Goal: Book appointment/travel/reservation

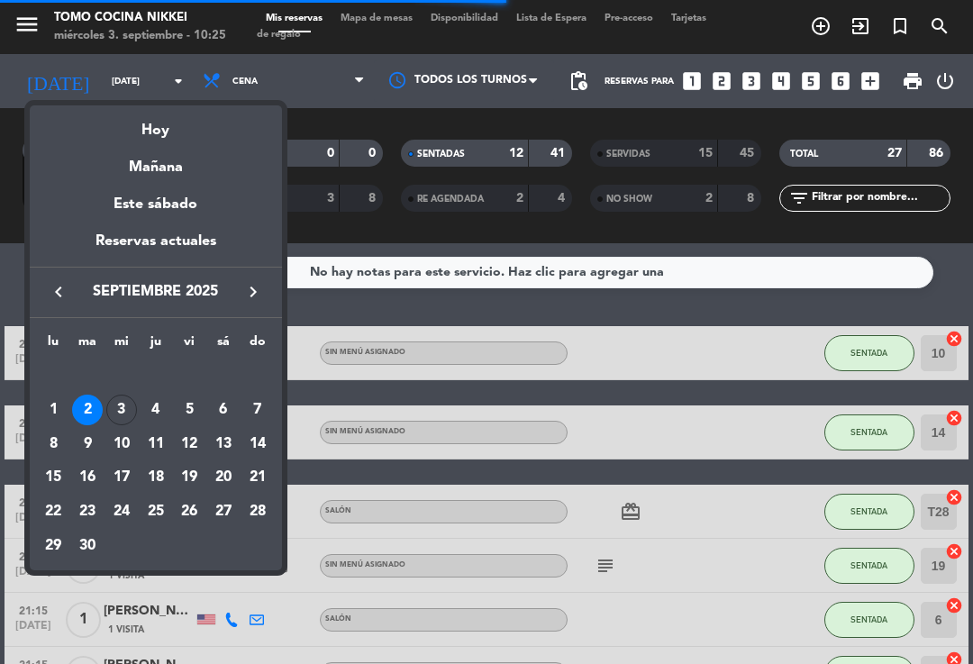
click at [242, 121] on div "Hoy" at bounding box center [156, 123] width 252 height 37
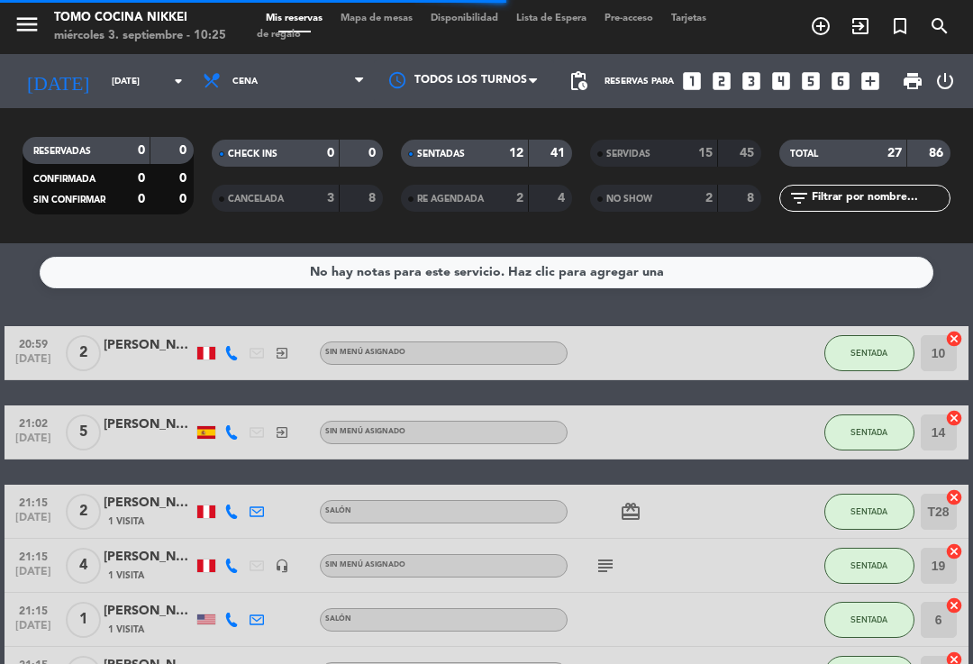
type input "[DATE]"
click at [341, 85] on span "Cena" at bounding box center [284, 81] width 180 height 40
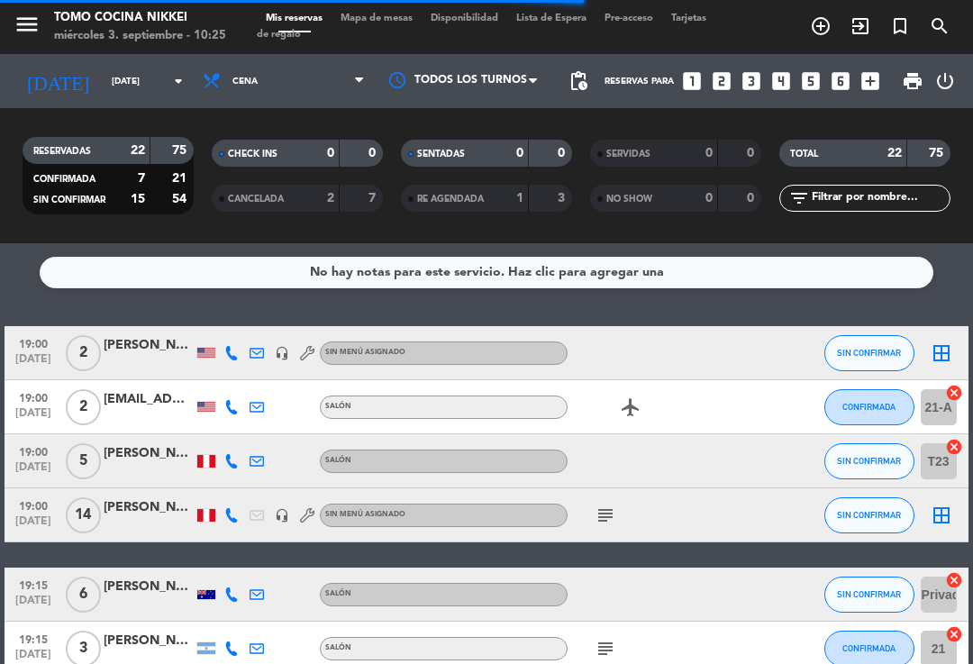
click at [327, 147] on strong "0" at bounding box center [330, 153] width 7 height 13
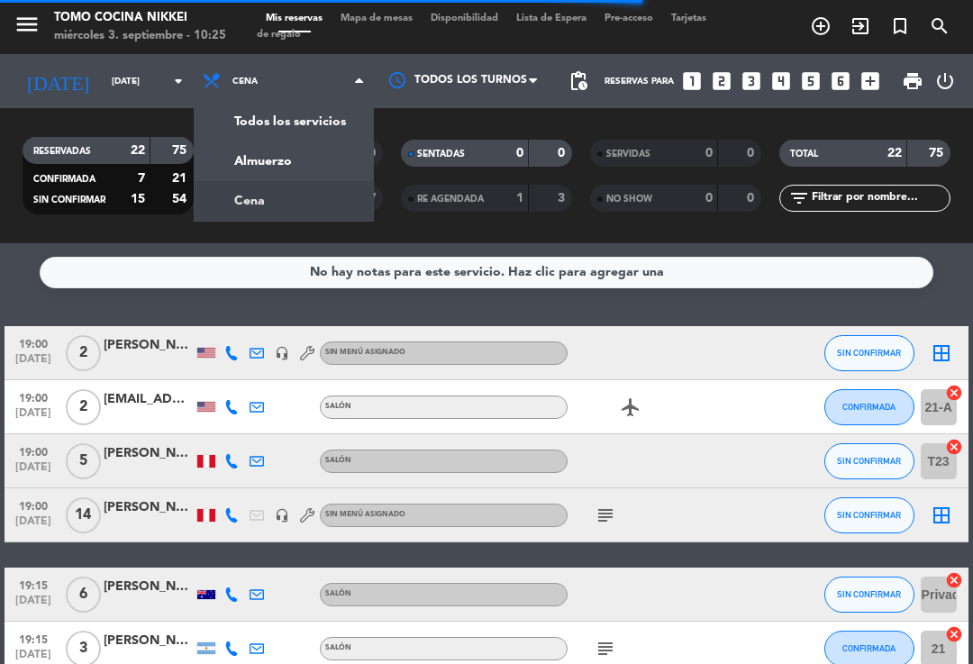
click at [323, 147] on div "menu Tomo Cocina Nikkei [DATE] 3. septiembre - 10:25 Mis reservas Mapa de mesas…" at bounding box center [486, 121] width 973 height 243
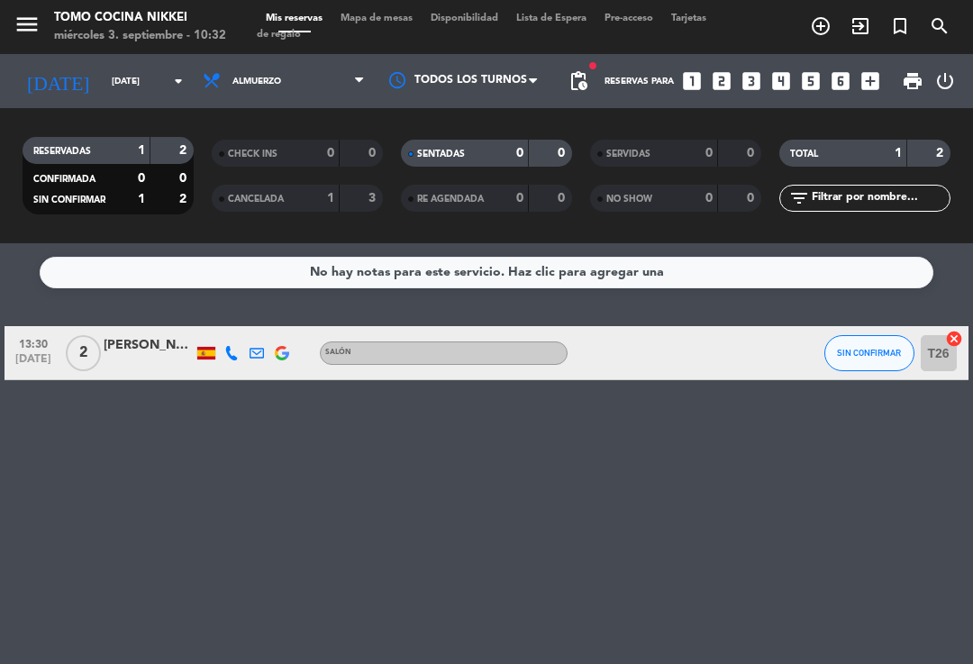
click at [394, 23] on span "Mapa de mesas" at bounding box center [377, 19] width 90 height 10
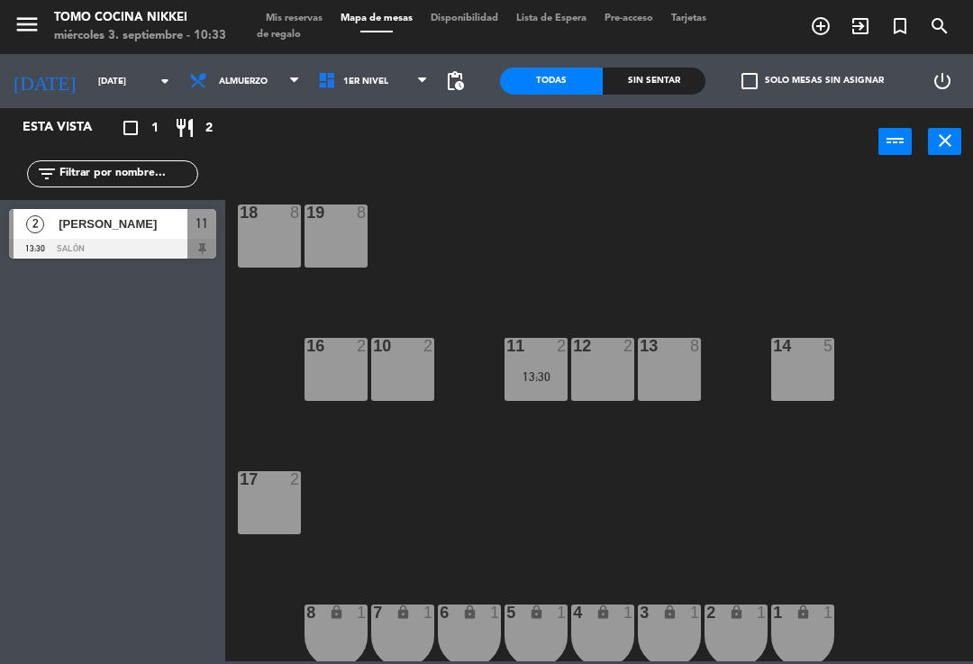
click at [125, 96] on input "[DATE]" at bounding box center [150, 82] width 123 height 28
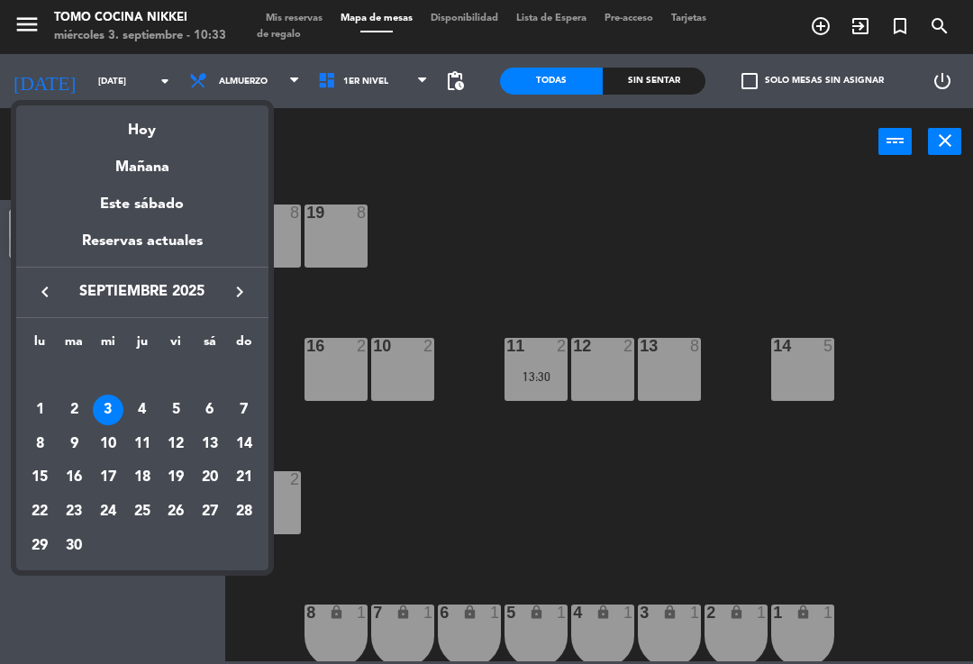
click at [427, 171] on div at bounding box center [486, 332] width 973 height 664
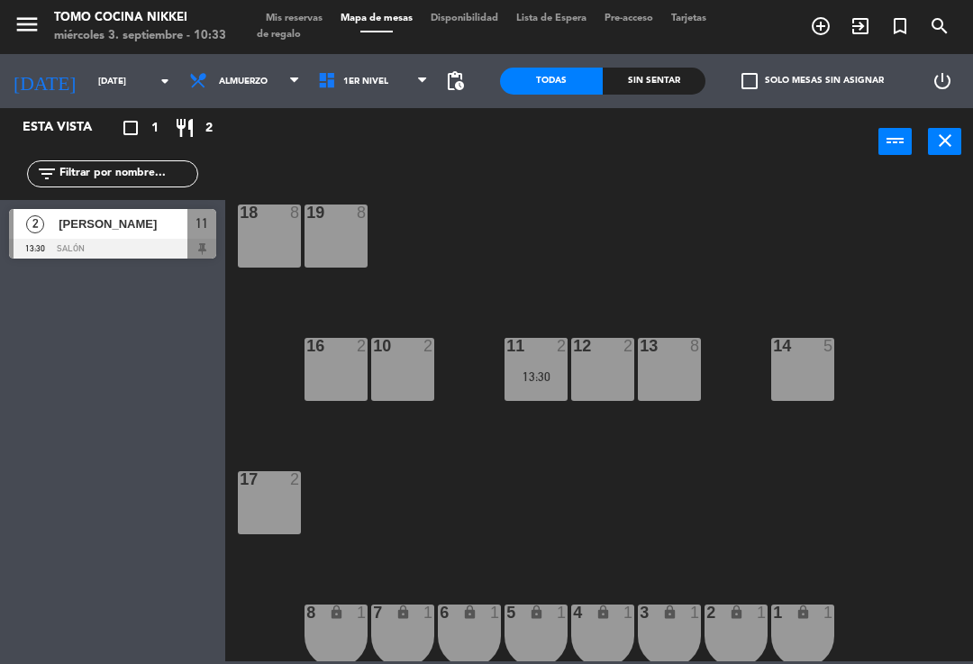
click at [256, 95] on span "Almuerzo" at bounding box center [244, 81] width 129 height 40
click at [277, 147] on ng-component "menu Tomo Cocina Nikkei [DATE] 3. septiembre - 10:33 Mis reservas Mapa de mesas…" at bounding box center [486, 330] width 973 height 661
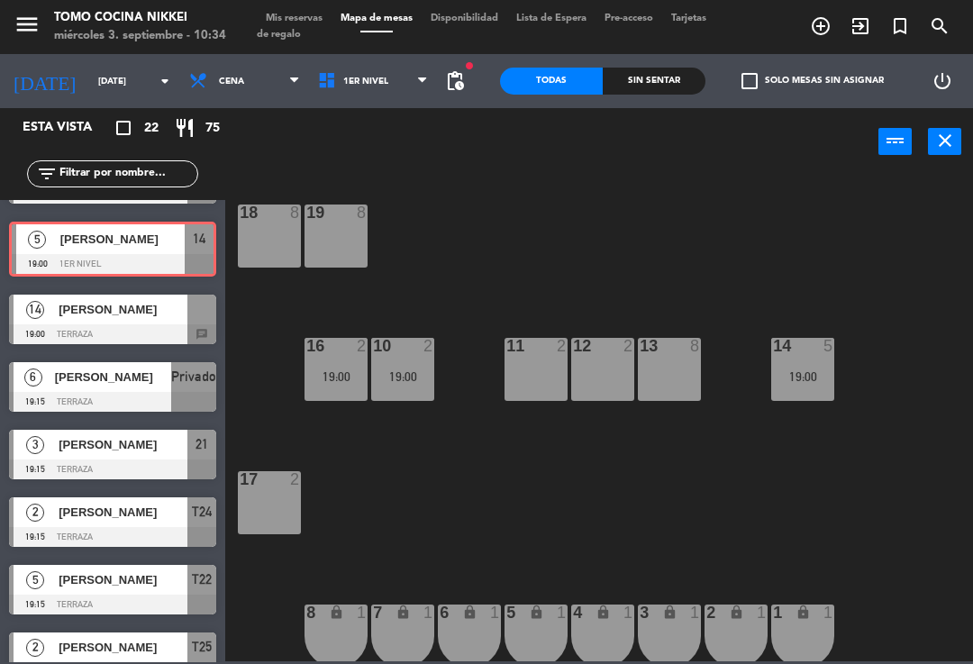
scroll to position [140, 0]
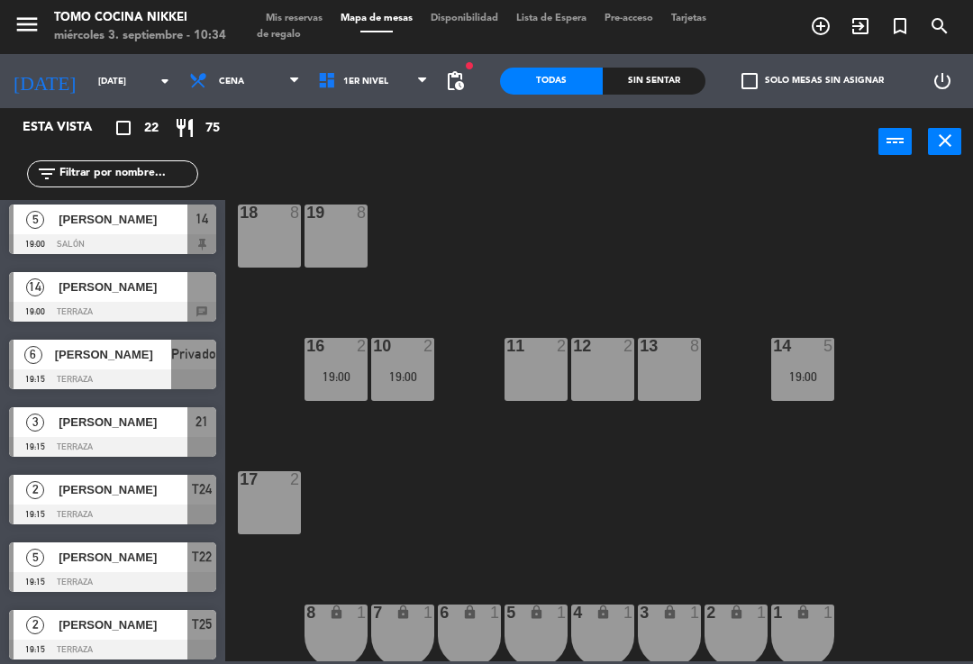
click at [214, 304] on div at bounding box center [112, 312] width 207 height 20
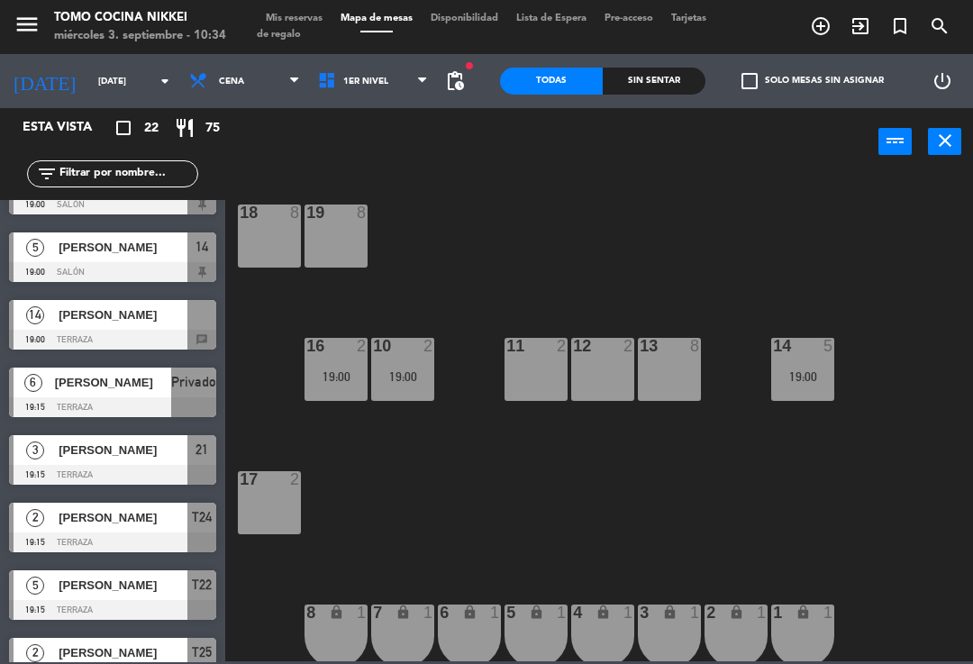
scroll to position [161, 0]
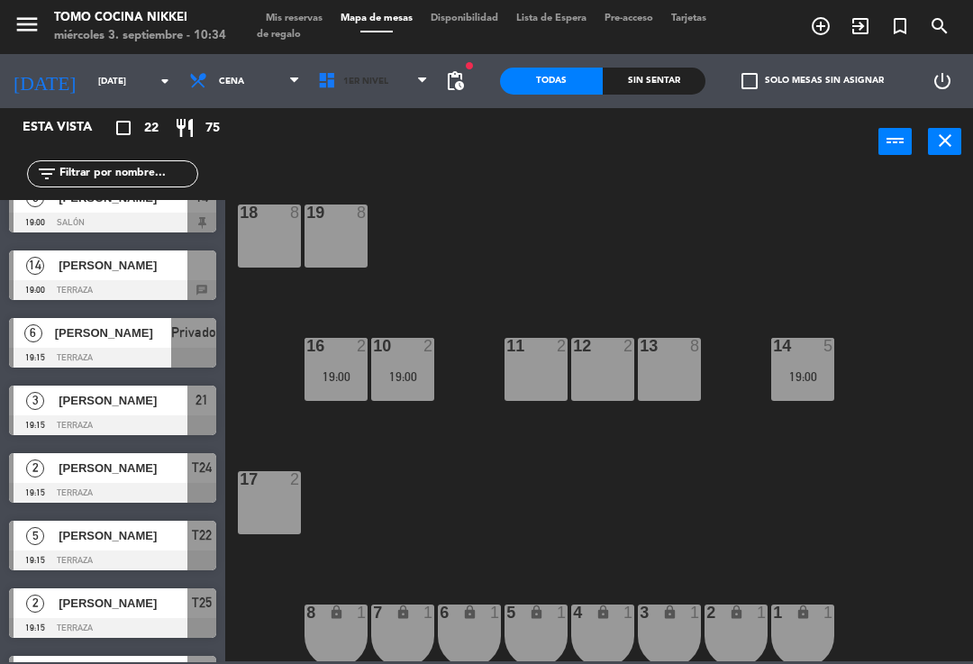
click at [402, 89] on span "1er Nivel" at bounding box center [373, 81] width 129 height 40
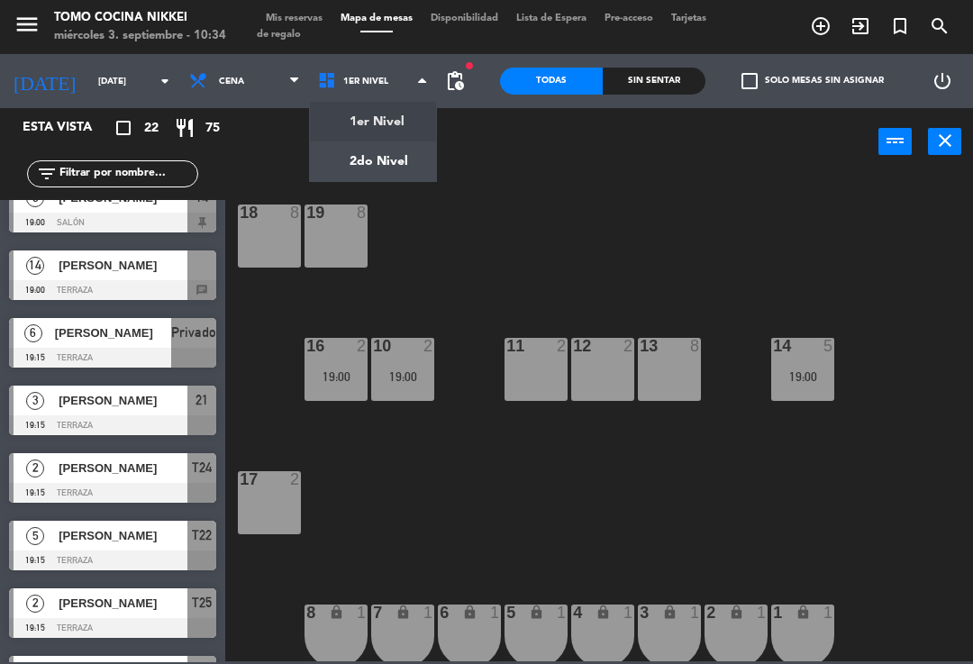
click at [396, 157] on ng-component "menu Tomo Cocina Nikkei [DATE] 3. septiembre - 10:34 Mis reservas Mapa de mesas…" at bounding box center [486, 330] width 973 height 661
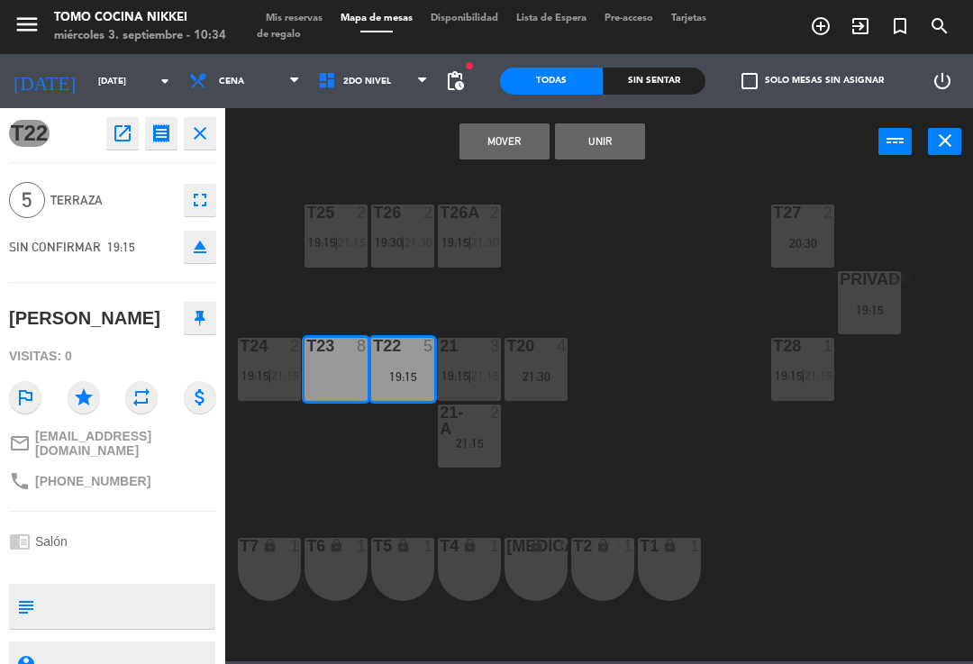
click at [523, 153] on button "Mover" at bounding box center [504, 141] width 90 height 36
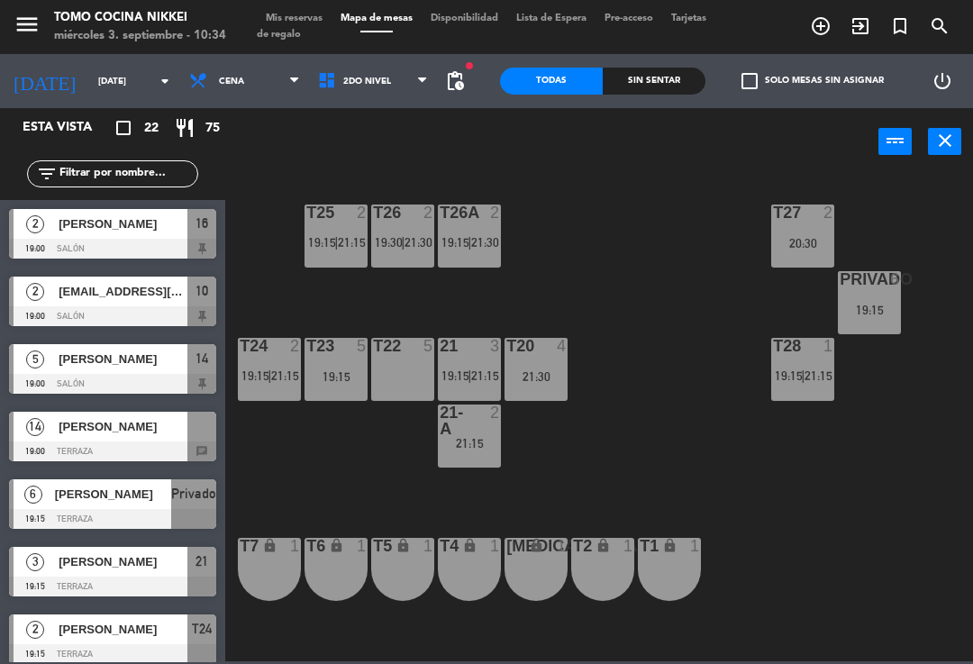
scroll to position [0, 0]
click at [388, 247] on span "19:30" at bounding box center [389, 242] width 28 height 14
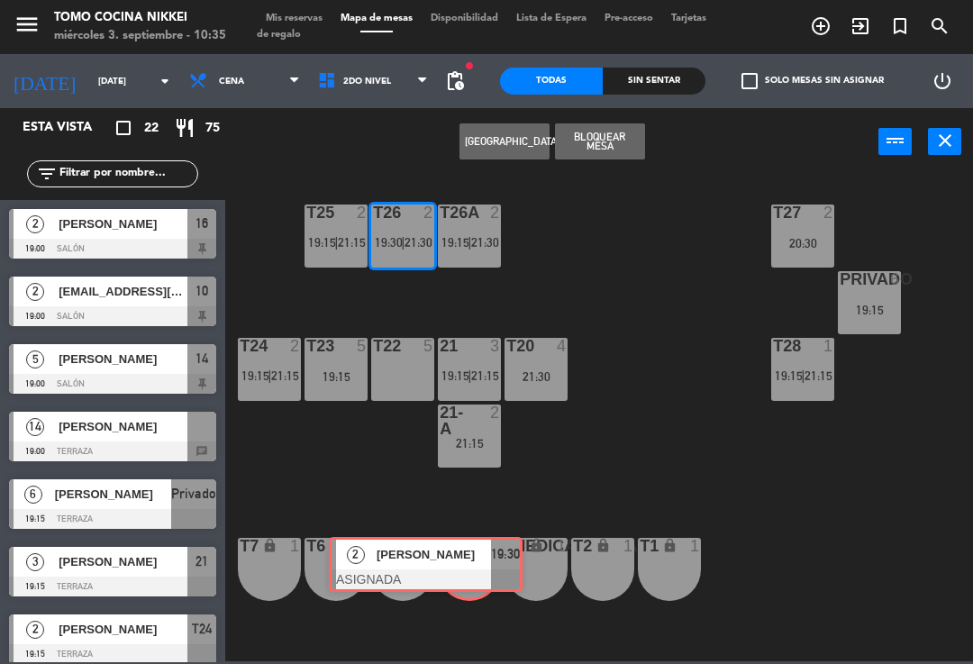
scroll to position [349, 0]
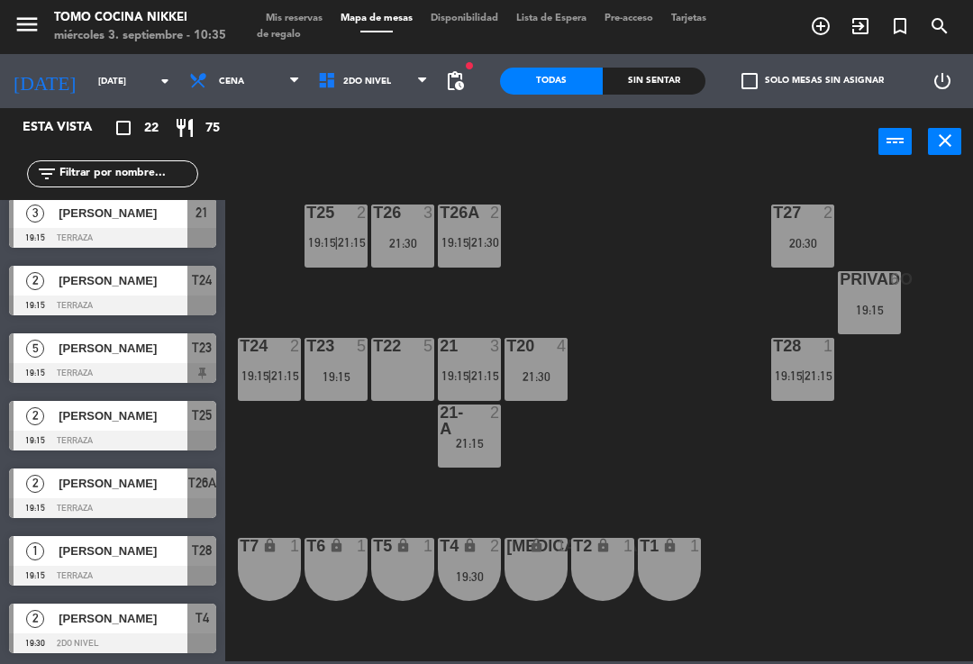
click at [467, 250] on span "19:15" at bounding box center [455, 242] width 28 height 14
click at [623, 263] on div "T27 2 20:30 T25 2 19:15 | 21:15 T26A 2 19:15 | 21:30 T26 3 21:30 Privado 6 19:1…" at bounding box center [604, 417] width 738 height 488
click at [342, 259] on div "T25 2 19:15 | 21:15" at bounding box center [336, 236] width 63 height 63
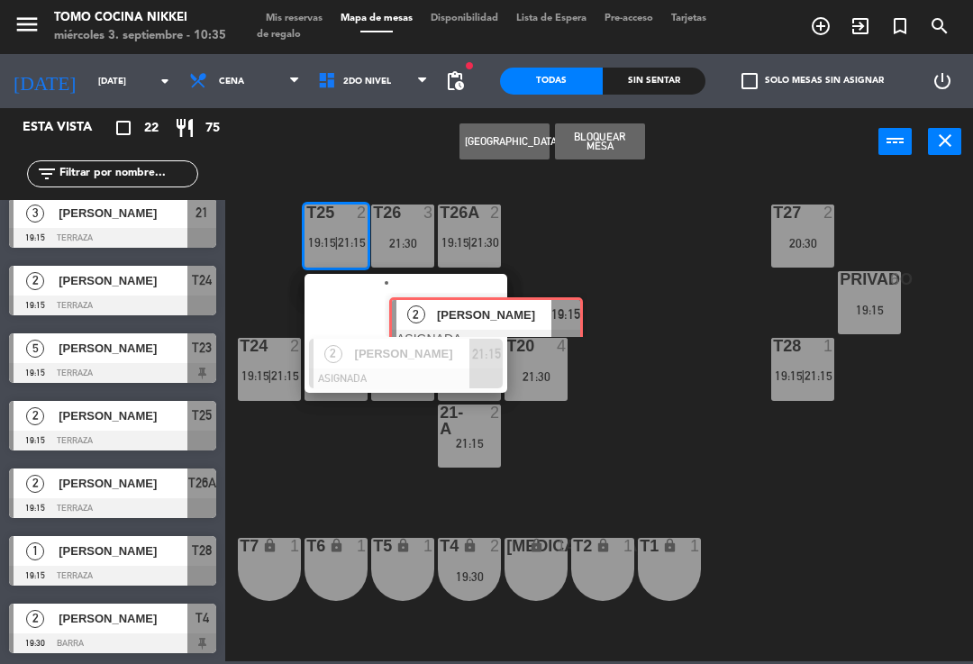
scroll to position [0, 14]
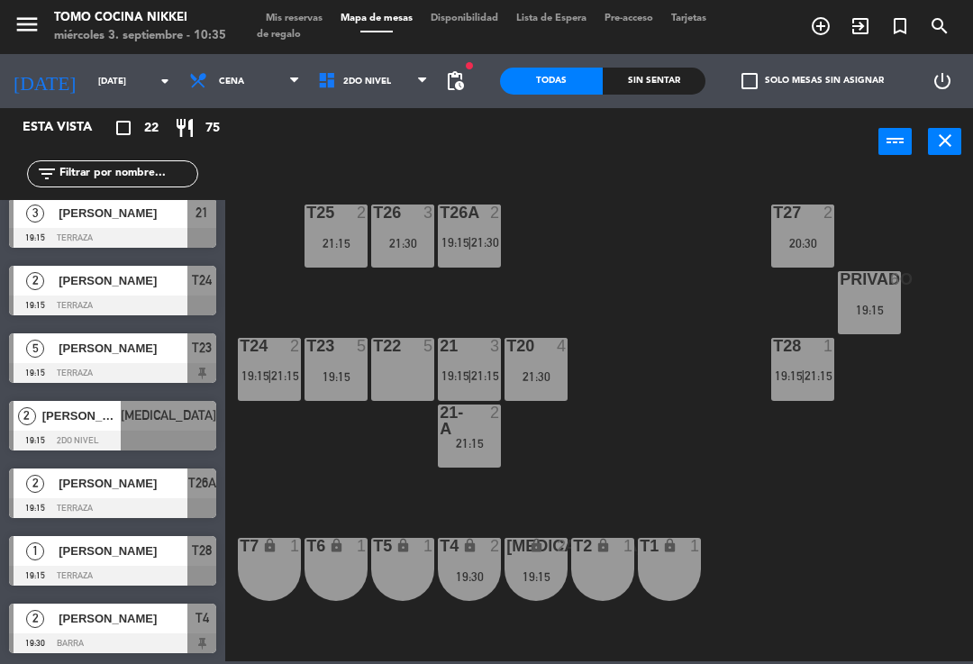
click at [350, 246] on div "21:15" at bounding box center [336, 243] width 63 height 13
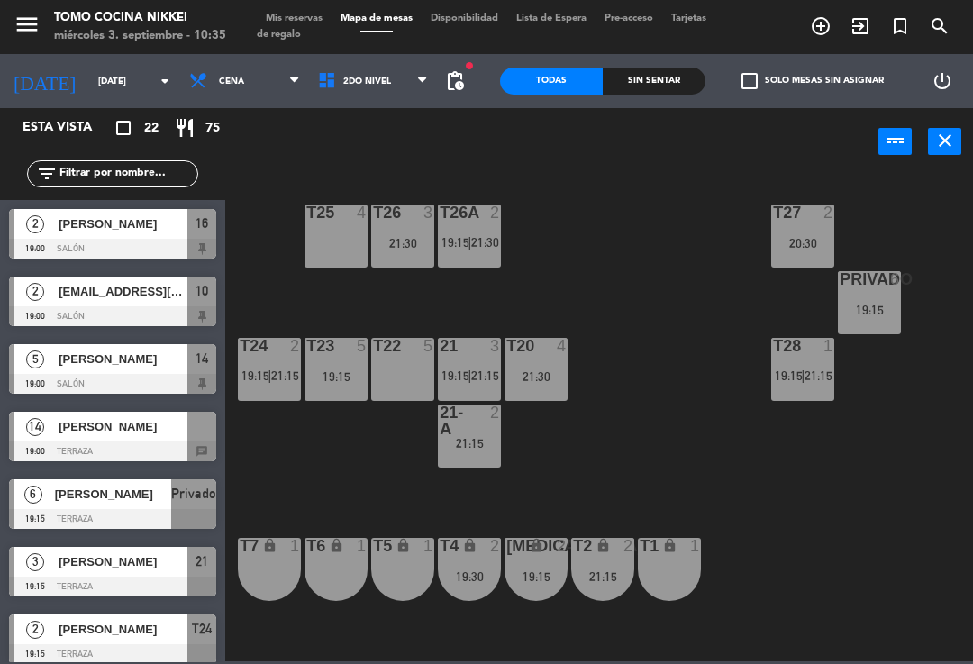
scroll to position [190, 0]
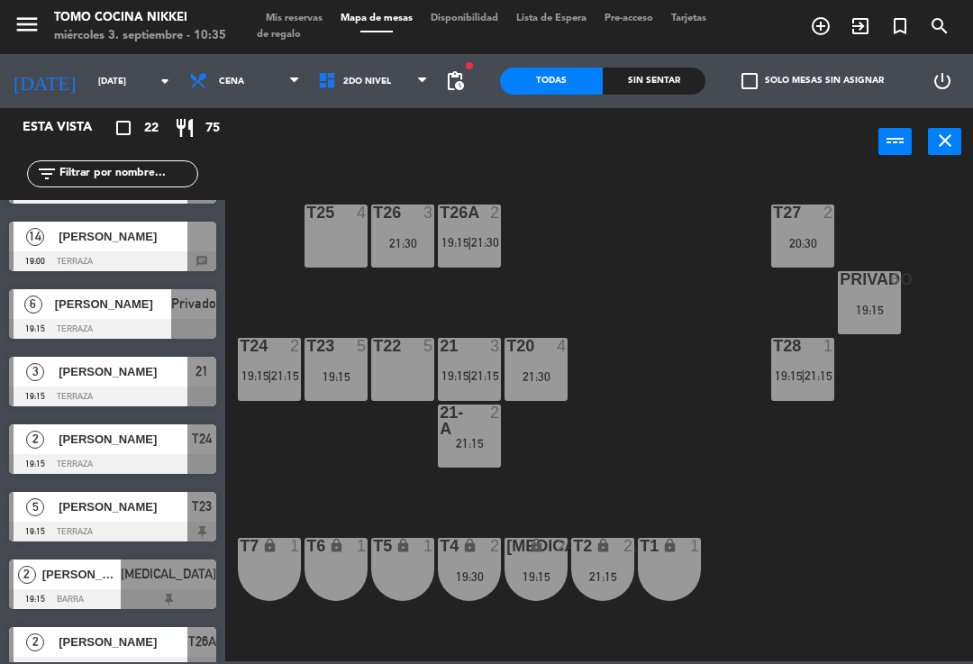
click at [423, 238] on div "21:30" at bounding box center [402, 243] width 63 height 13
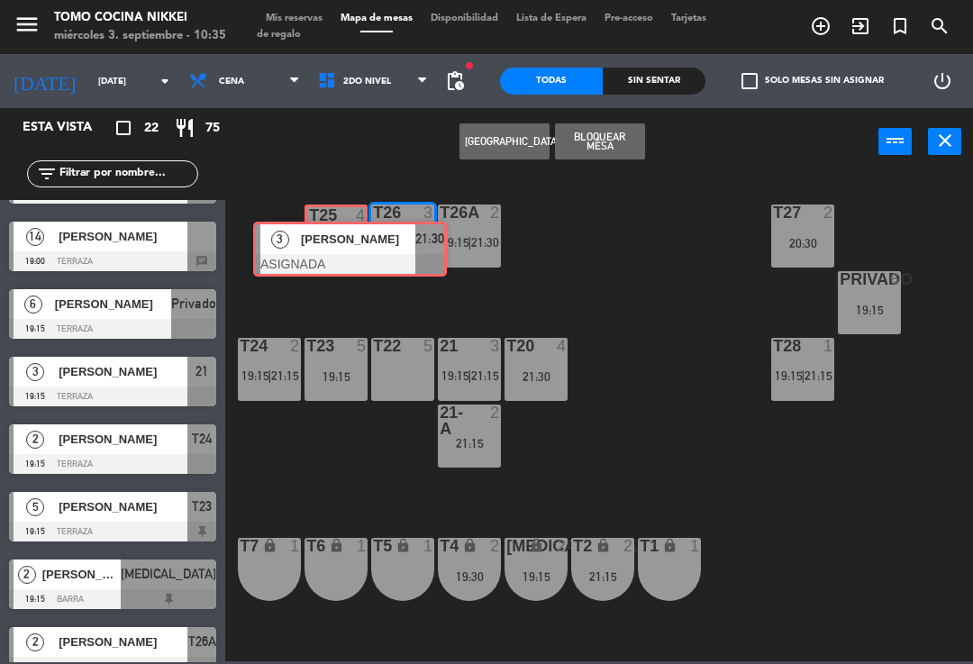
scroll to position [889, 0]
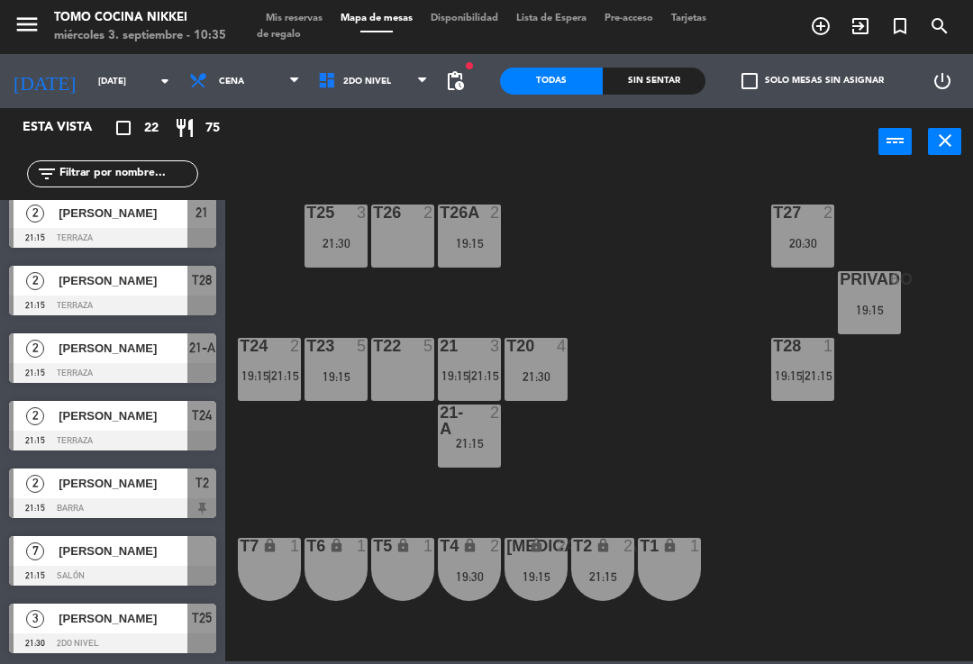
click at [480, 238] on div "19:15" at bounding box center [469, 243] width 63 height 13
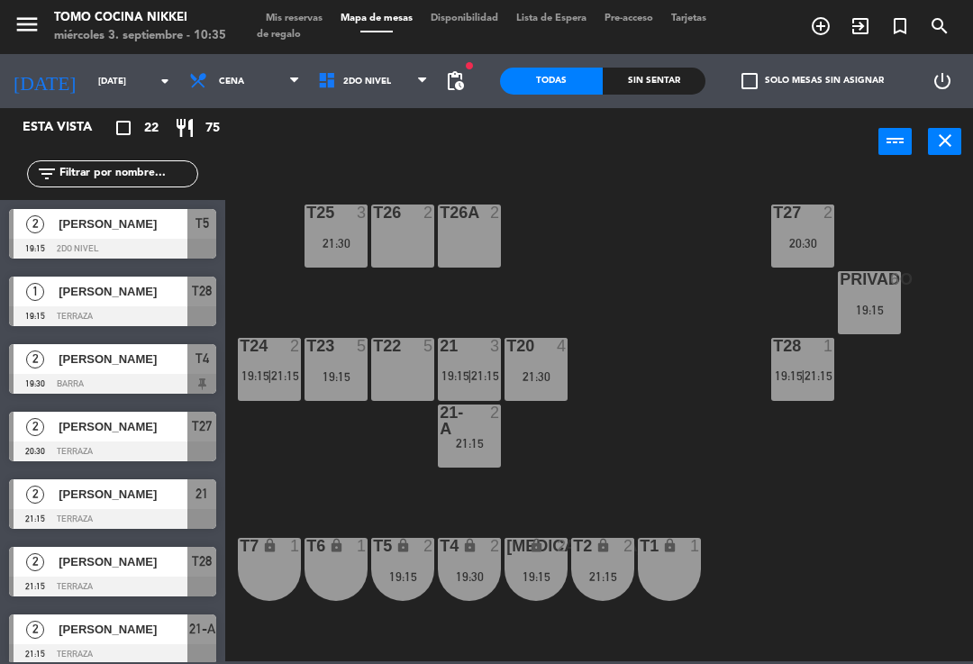
click at [474, 440] on div "21:15" at bounding box center [469, 443] width 63 height 13
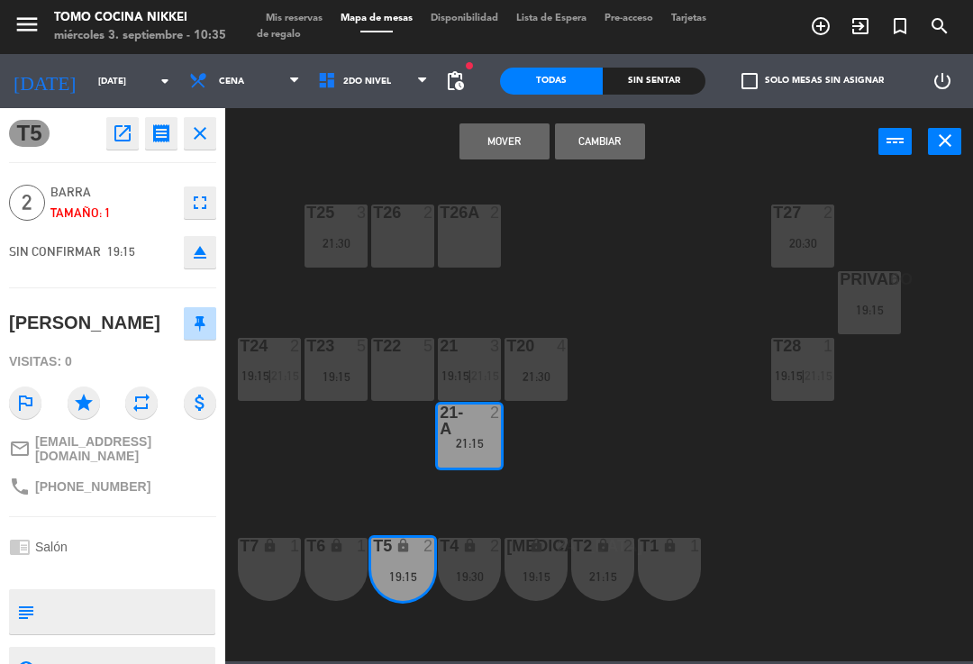
click at [502, 142] on button "Mover" at bounding box center [504, 141] width 90 height 36
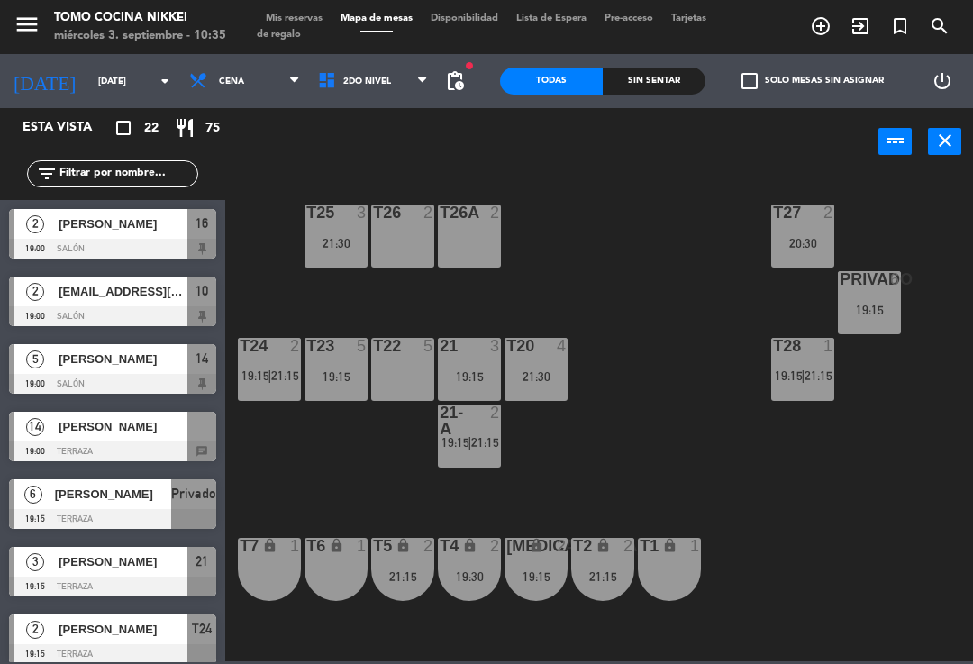
scroll to position [484, 0]
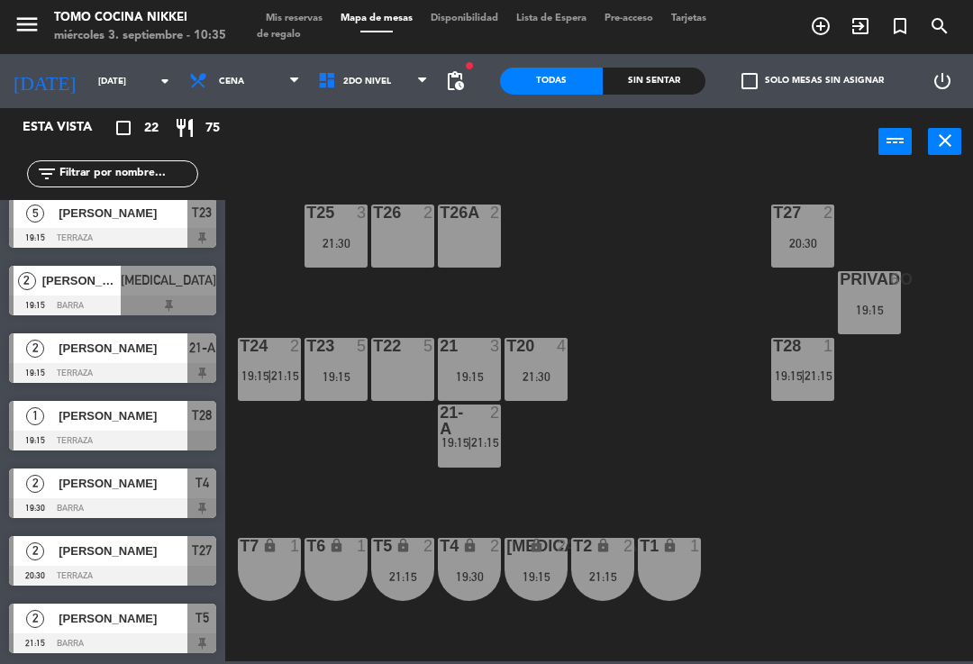
click at [810, 369] on span "21:15" at bounding box center [819, 375] width 28 height 14
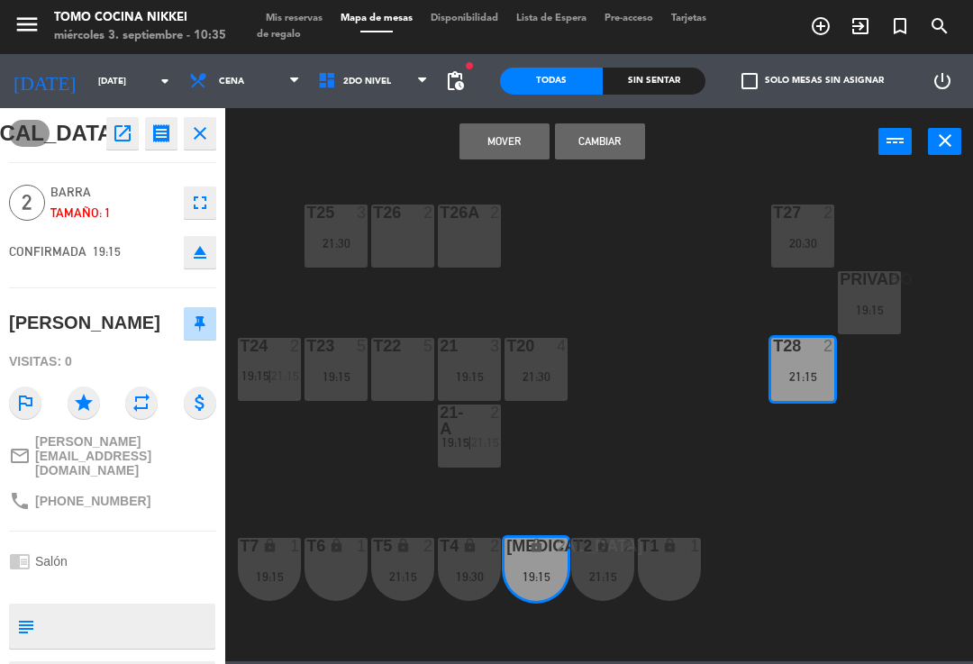
click at [500, 138] on button "Mover" at bounding box center [504, 141] width 90 height 36
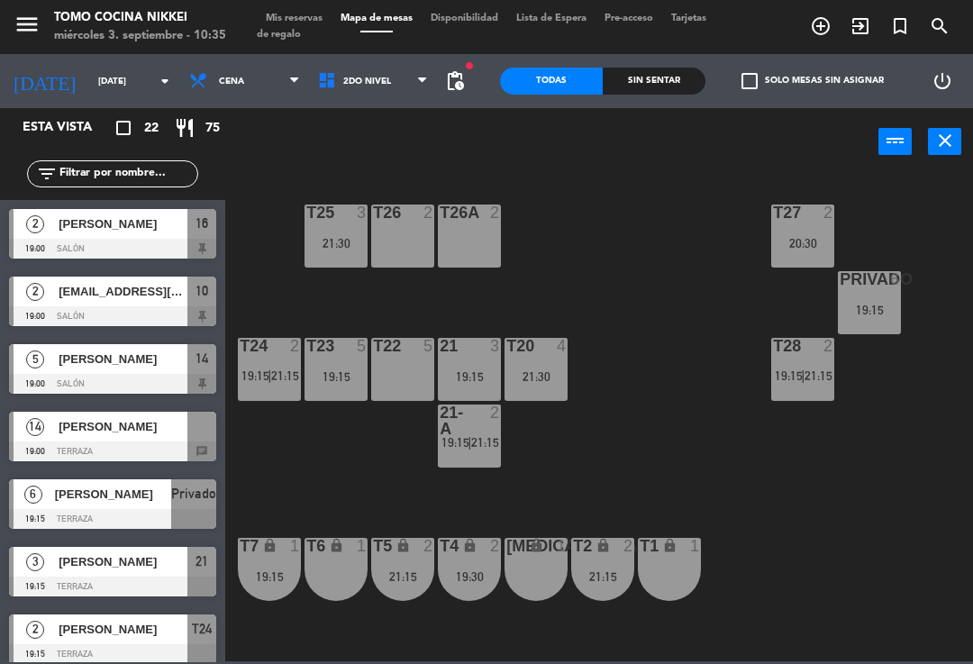
click at [532, 381] on div "21:30" at bounding box center [536, 376] width 63 height 13
click at [711, 338] on div "T27 2 20:30 T25 3 21:30 T26A 2 T26 2 Privado 6 19:15 T24 2 19:15 | 21:15 T23 5 …" at bounding box center [604, 417] width 738 height 488
click at [390, 77] on span "2do Nivel" at bounding box center [373, 81] width 129 height 40
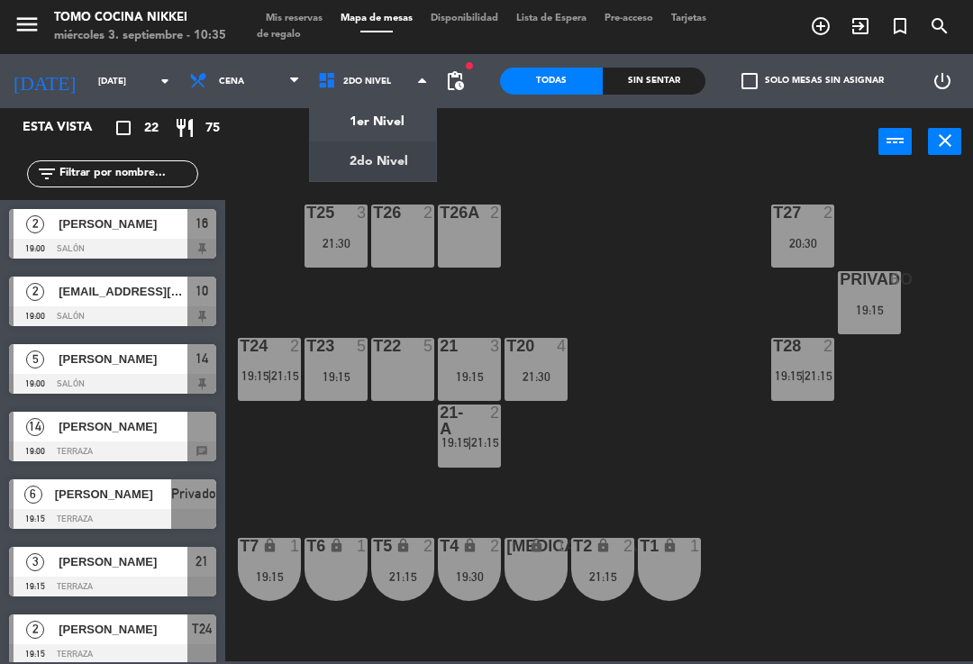
click at [542, 161] on div "power_input close" at bounding box center [551, 142] width 653 height 68
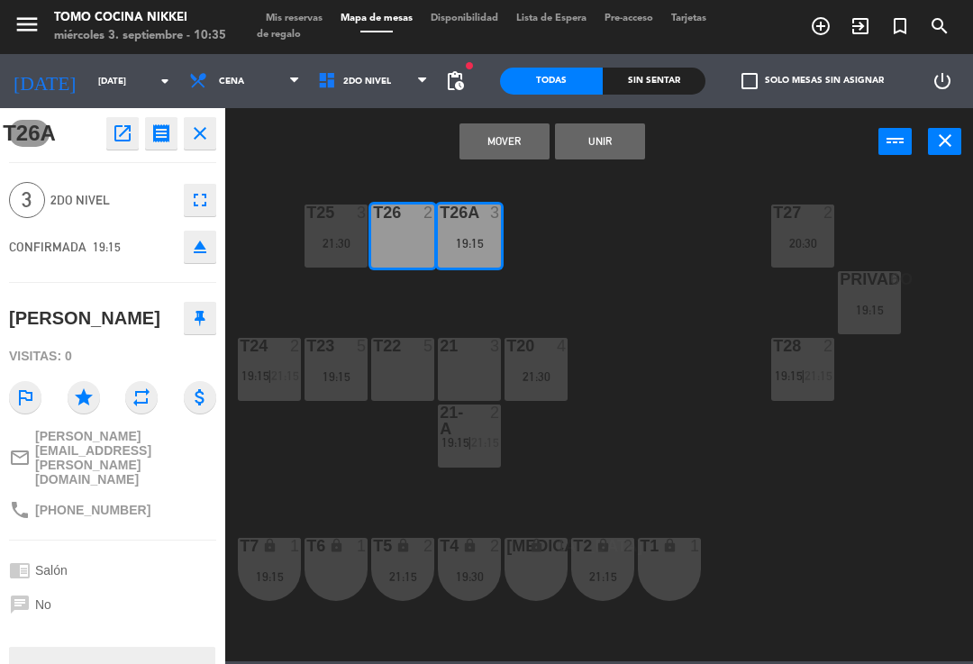
click at [599, 143] on button "Unir" at bounding box center [600, 141] width 90 height 36
click at [604, 141] on button "Unir" at bounding box center [600, 141] width 90 height 36
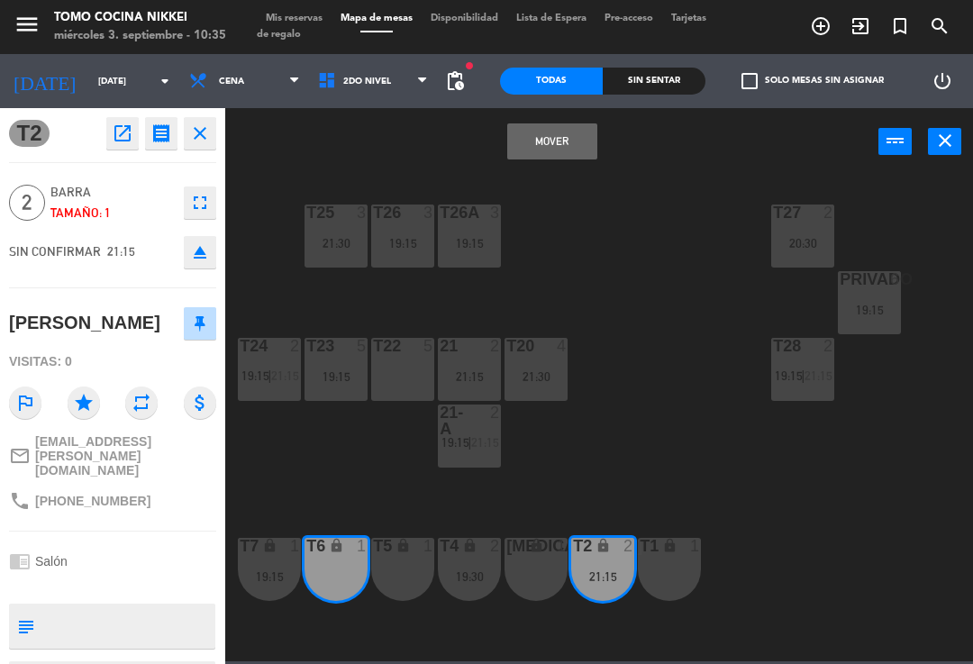
click at [470, 567] on div "T4 lock 2 19:30" at bounding box center [469, 569] width 63 height 63
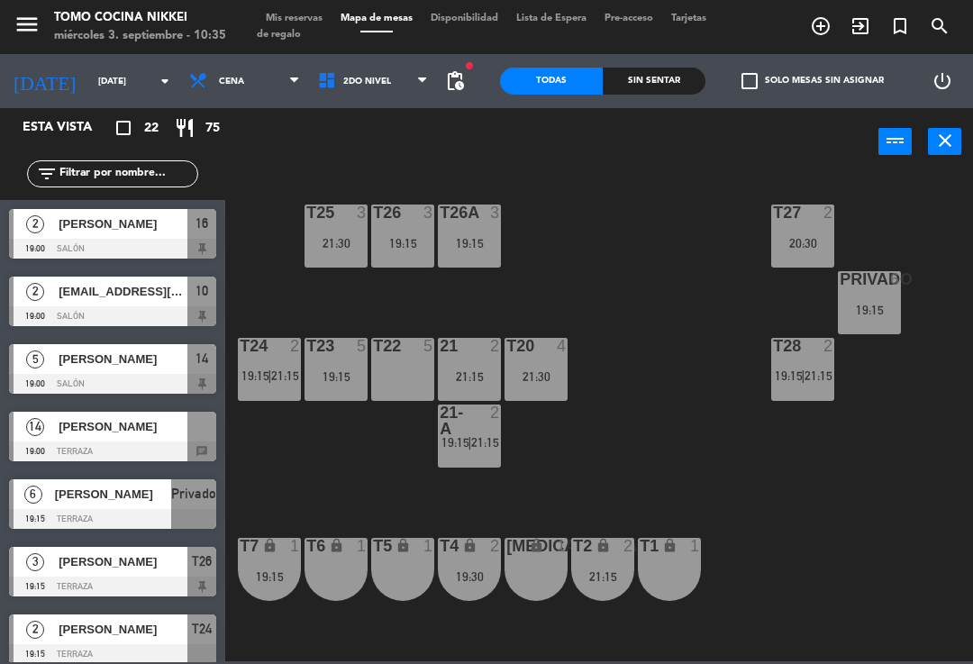
scroll to position [190, 0]
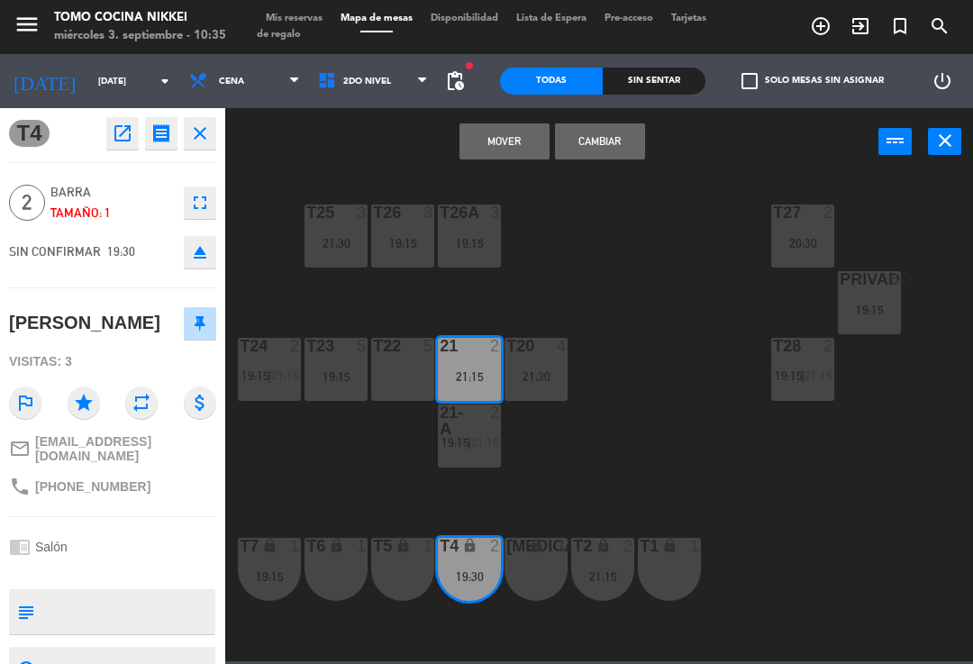
click at [531, 146] on button "Mover" at bounding box center [504, 141] width 90 height 36
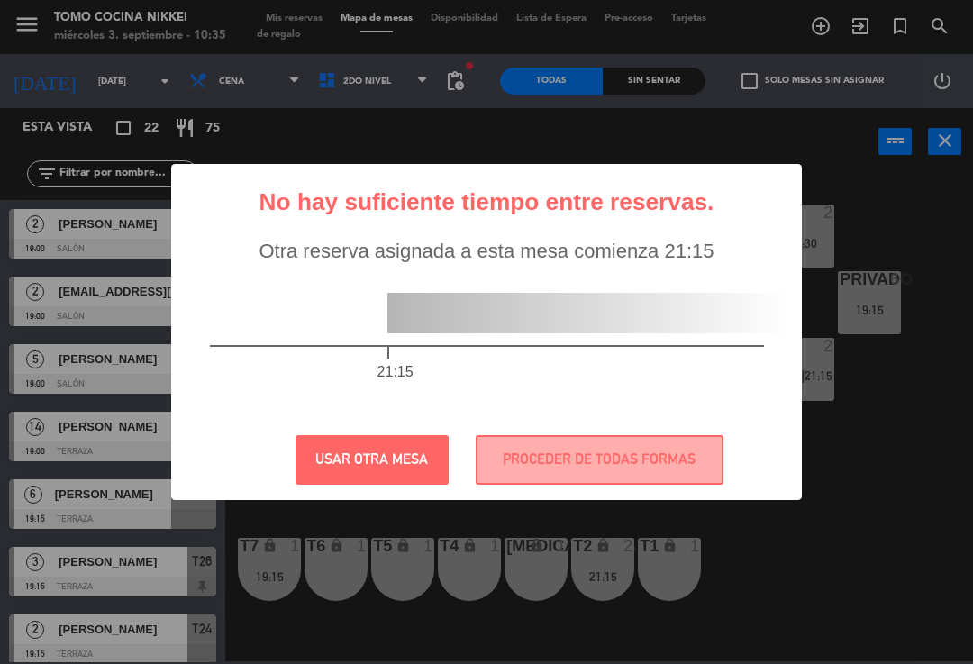
click at [601, 463] on button "PROCEDER DE TODAS FORMAS" at bounding box center [600, 460] width 248 height 50
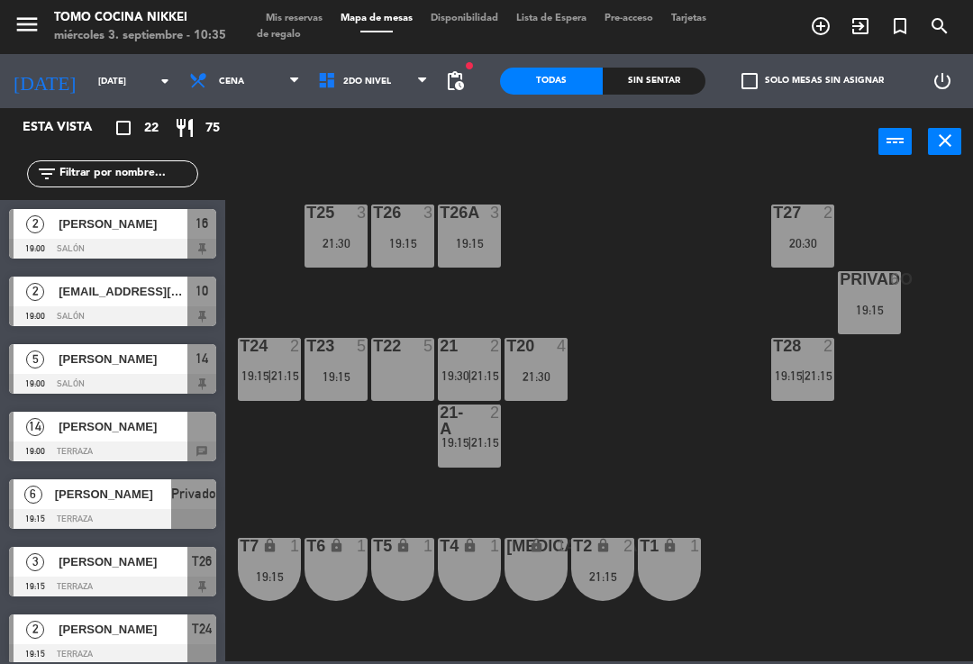
click at [368, 92] on span "2do Nivel" at bounding box center [373, 81] width 129 height 40
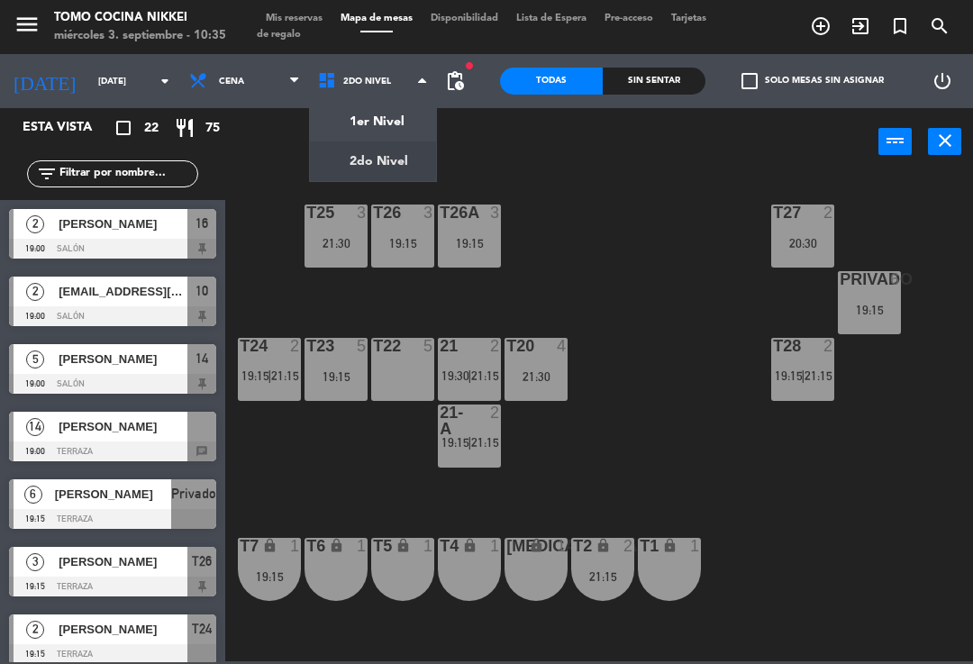
click at [406, 117] on ng-component "menu Tomo Cocina Nikkei [DATE] 3. septiembre - 10:35 Mis reservas Mapa de mesas…" at bounding box center [486, 330] width 973 height 661
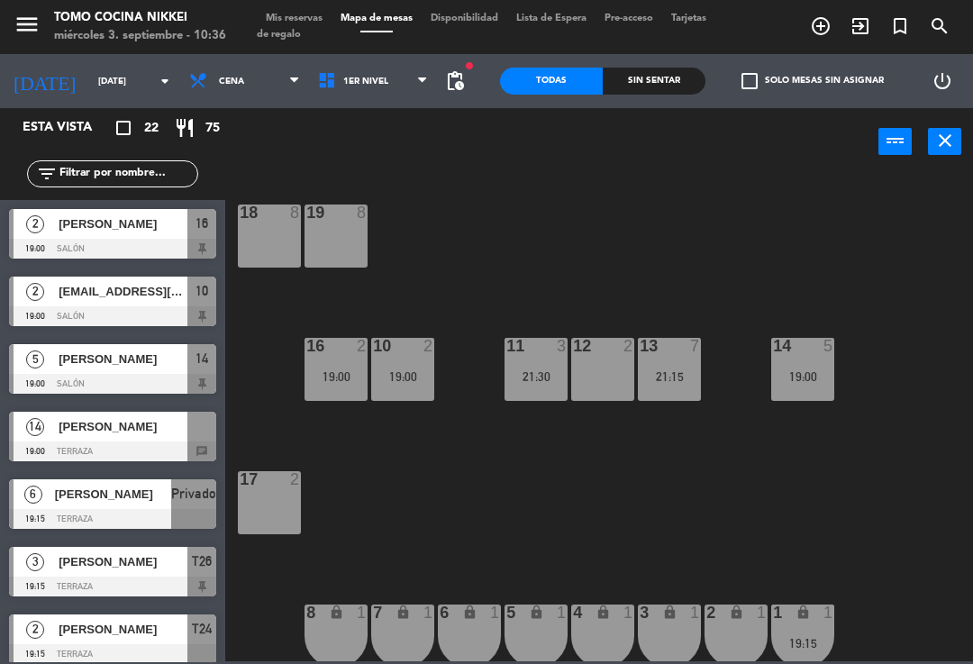
scroll to position [-1, 0]
click at [415, 77] on span "1er Nivel" at bounding box center [373, 81] width 129 height 40
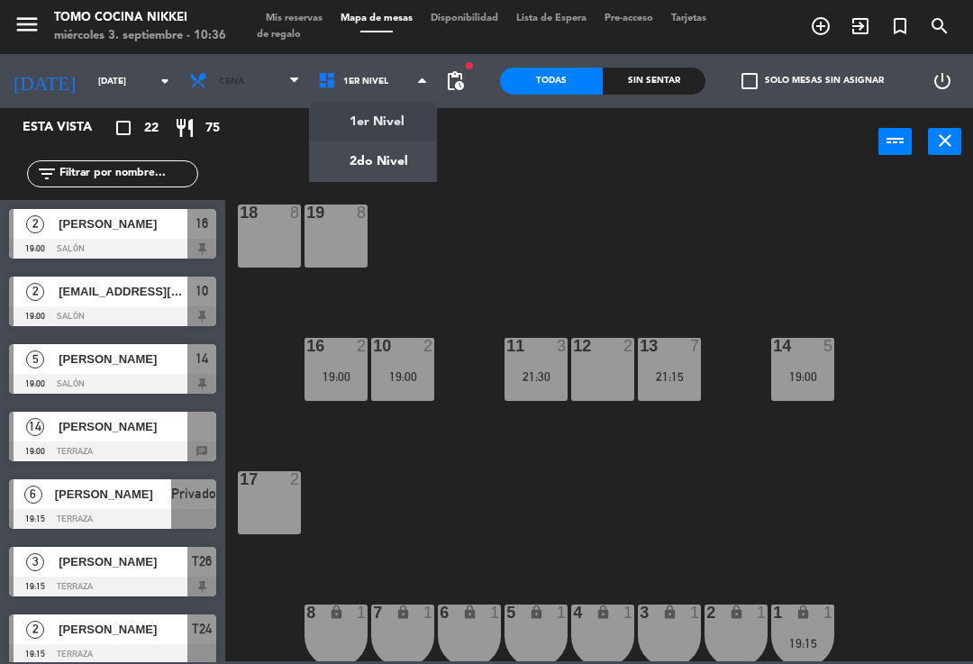
click at [234, 95] on span "Cena" at bounding box center [244, 81] width 129 height 40
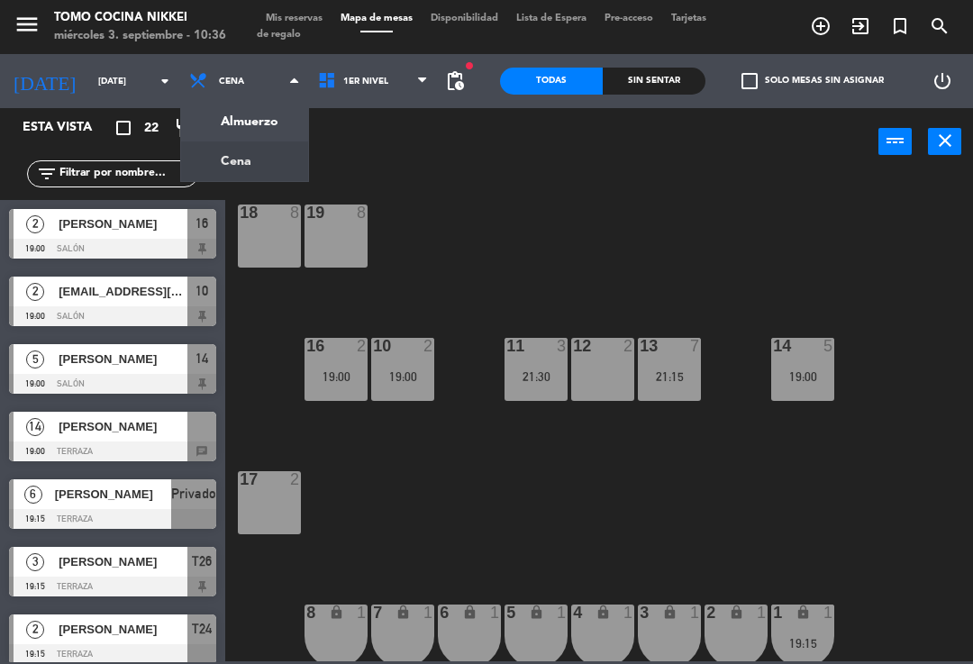
click at [262, 125] on ng-component "menu Tomo Cocina Nikkei [DATE] 3. septiembre - 10:36 Mis reservas Mapa de mesas…" at bounding box center [486, 330] width 973 height 661
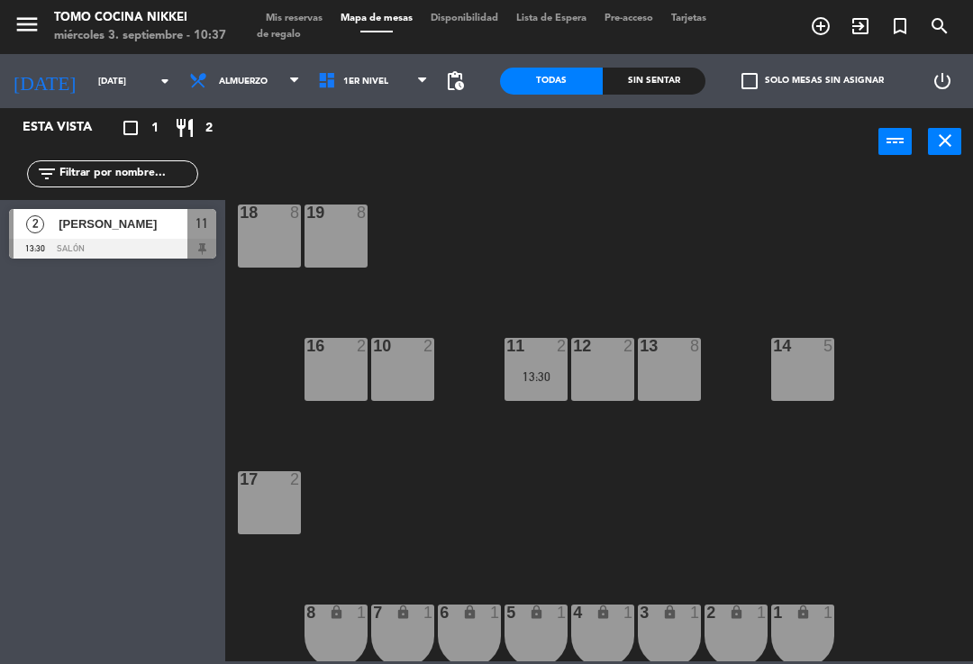
click at [103, 61] on div "[DATE] [DATE] arrow_drop_down" at bounding box center [90, 81] width 180 height 40
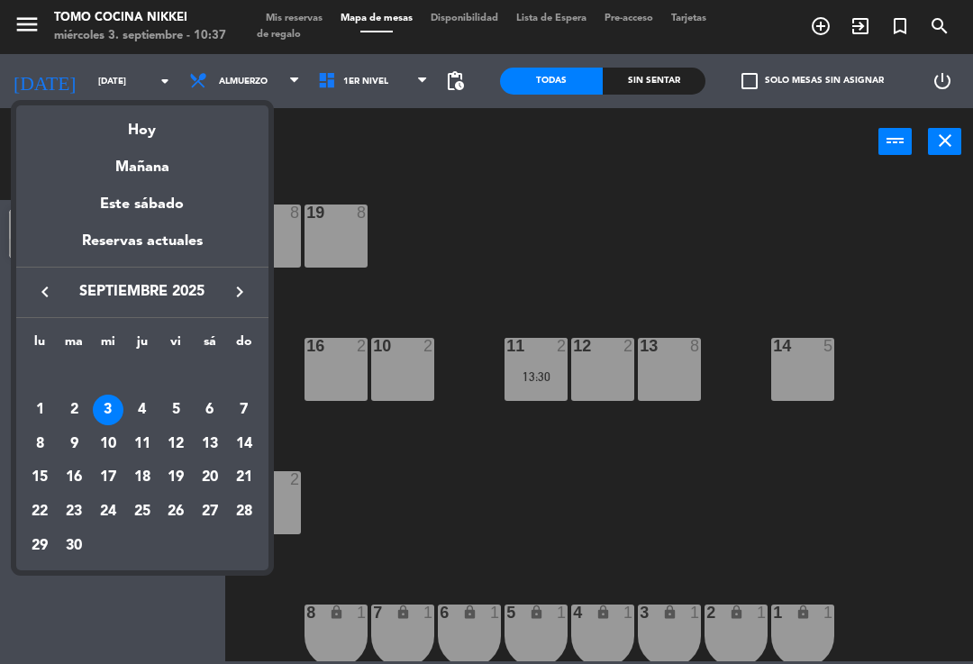
click at [205, 407] on div "6" at bounding box center [210, 410] width 31 height 31
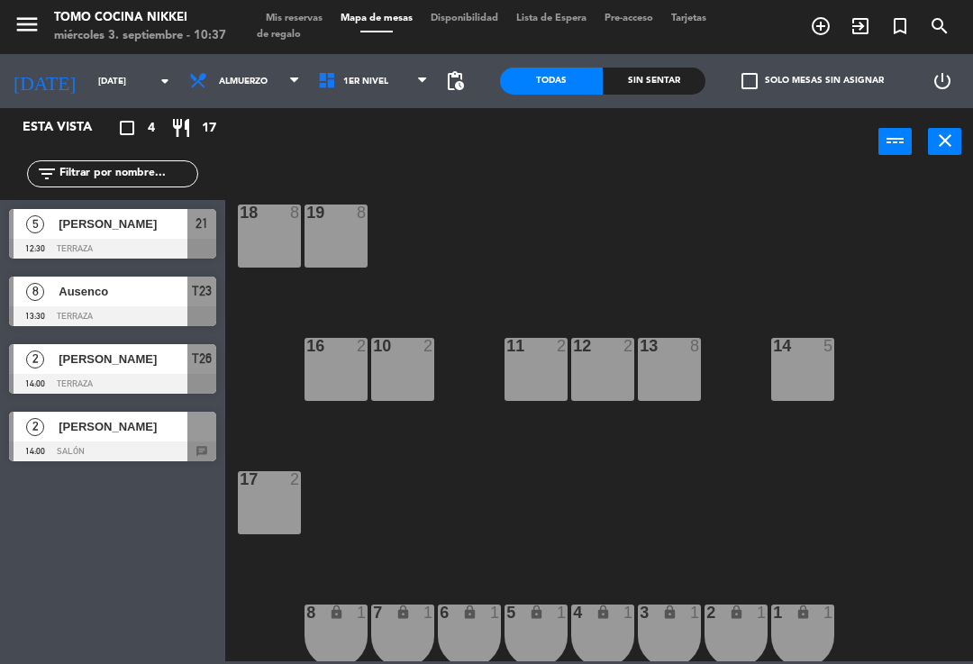
click at [250, 94] on span "Almuerzo" at bounding box center [244, 81] width 129 height 40
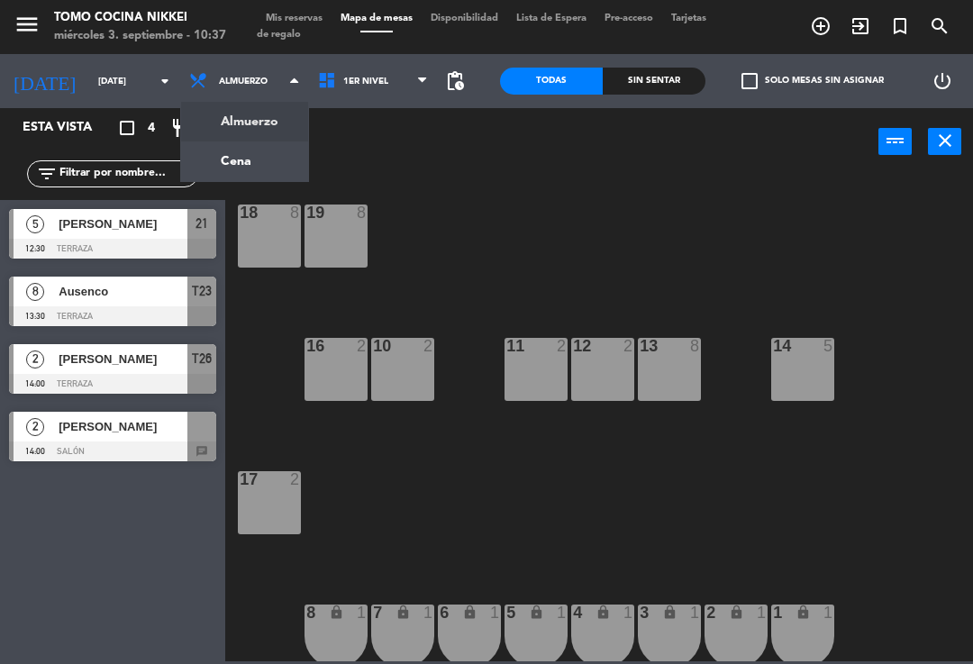
click at [267, 171] on ng-component "menu Tomo Cocina Nikkei [DATE] 3. septiembre - 10:37 Mis reservas Mapa de mesas…" at bounding box center [486, 330] width 973 height 661
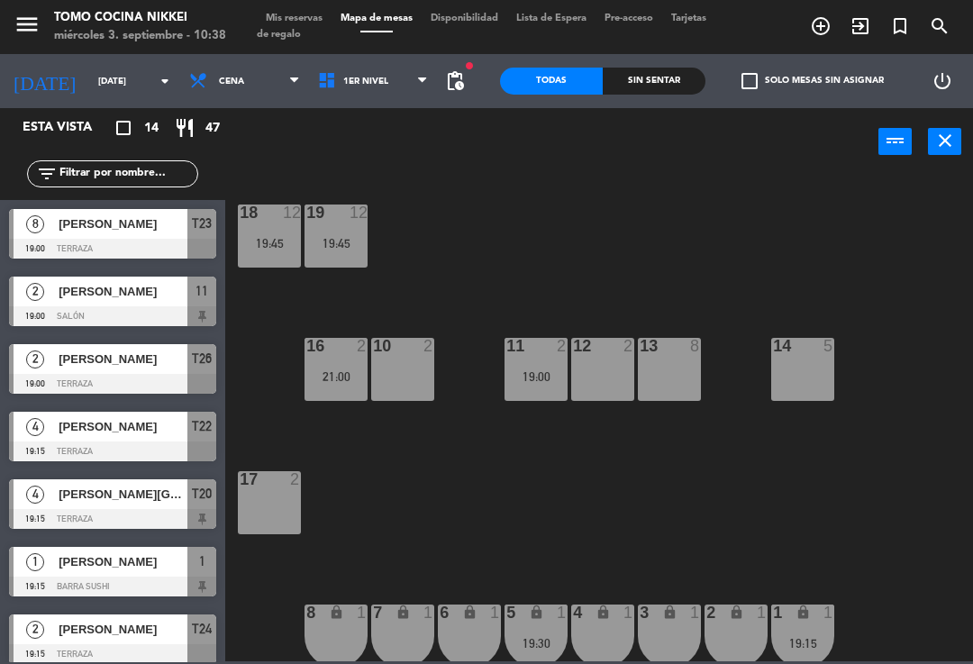
click at [95, 74] on input "[DATE]" at bounding box center [150, 82] width 123 height 28
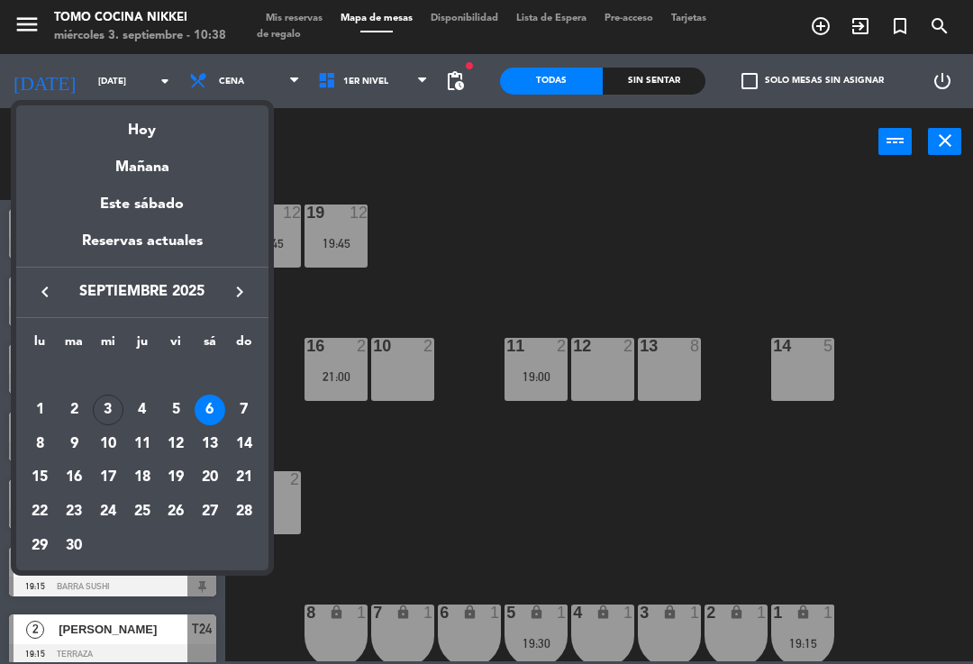
click at [187, 139] on div "Hoy" at bounding box center [142, 123] width 252 height 37
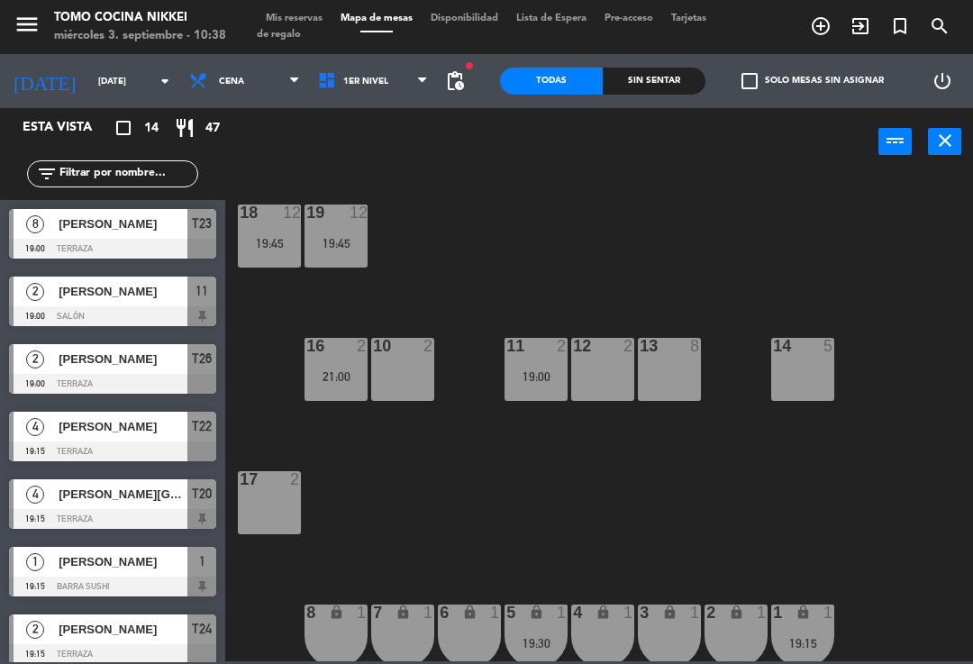
type input "[DATE]"
click at [101, 76] on input "[DATE]" at bounding box center [150, 82] width 123 height 28
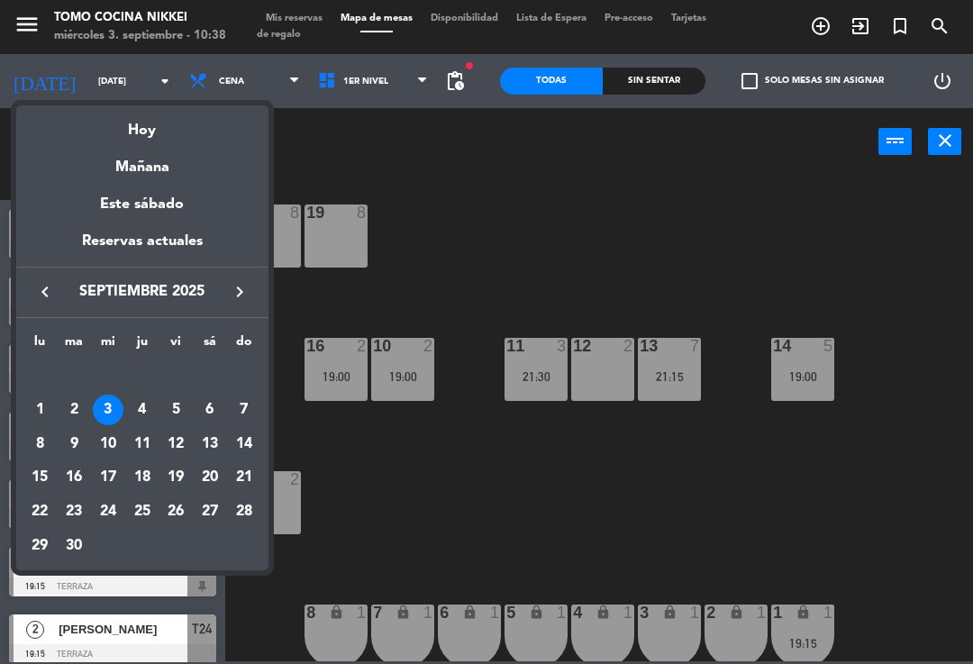
click at [255, 87] on div at bounding box center [486, 332] width 973 height 664
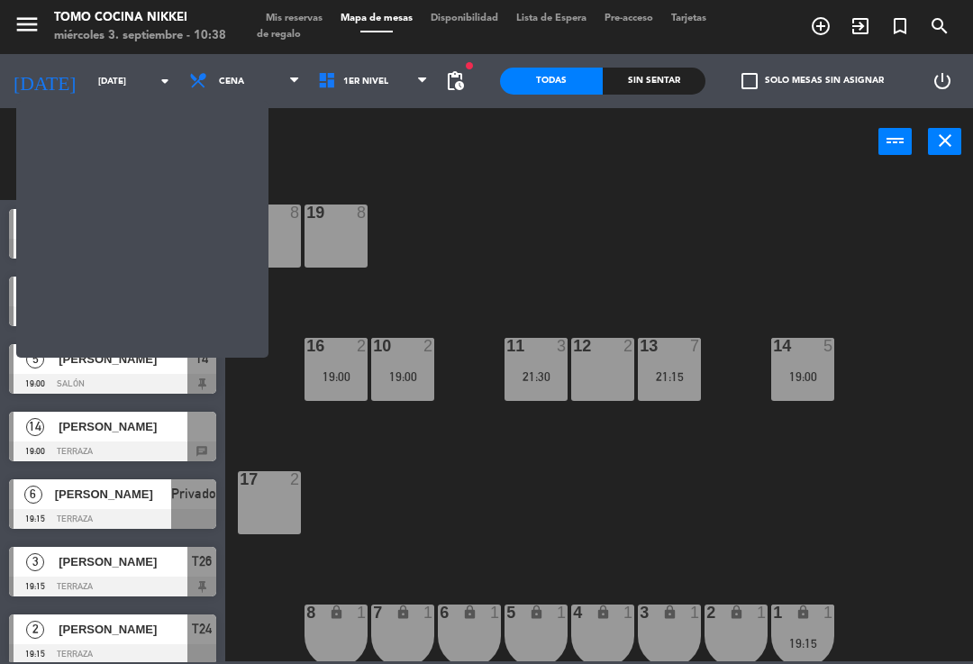
click at [220, 99] on span "Cena" at bounding box center [244, 81] width 129 height 40
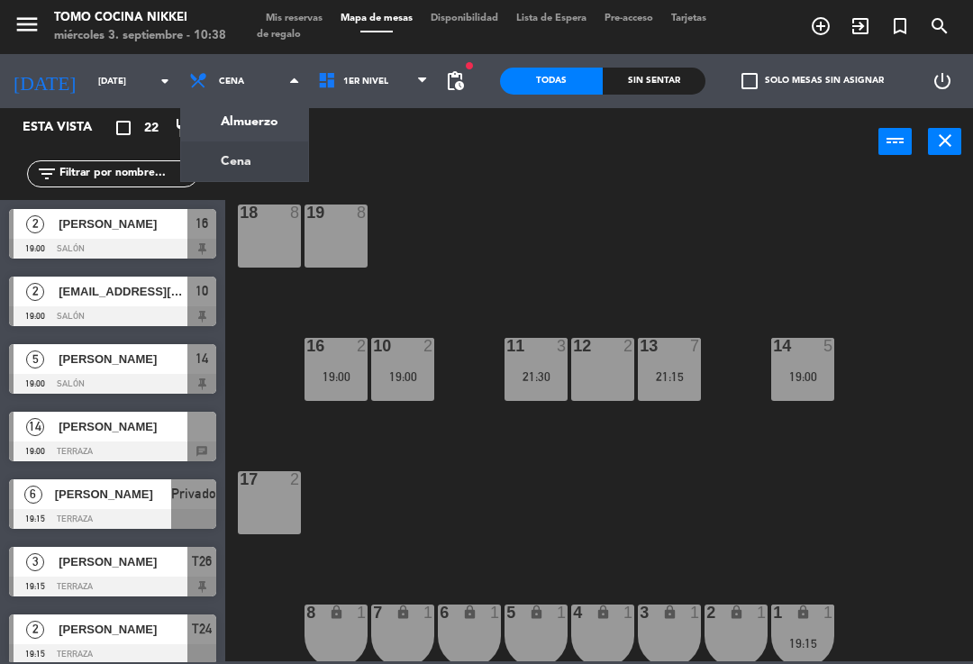
click at [277, 131] on ng-component "menu Tomo Cocina Nikkei [DATE] 3. septiembre - 10:38 Mis reservas Mapa de mesas…" at bounding box center [486, 330] width 973 height 661
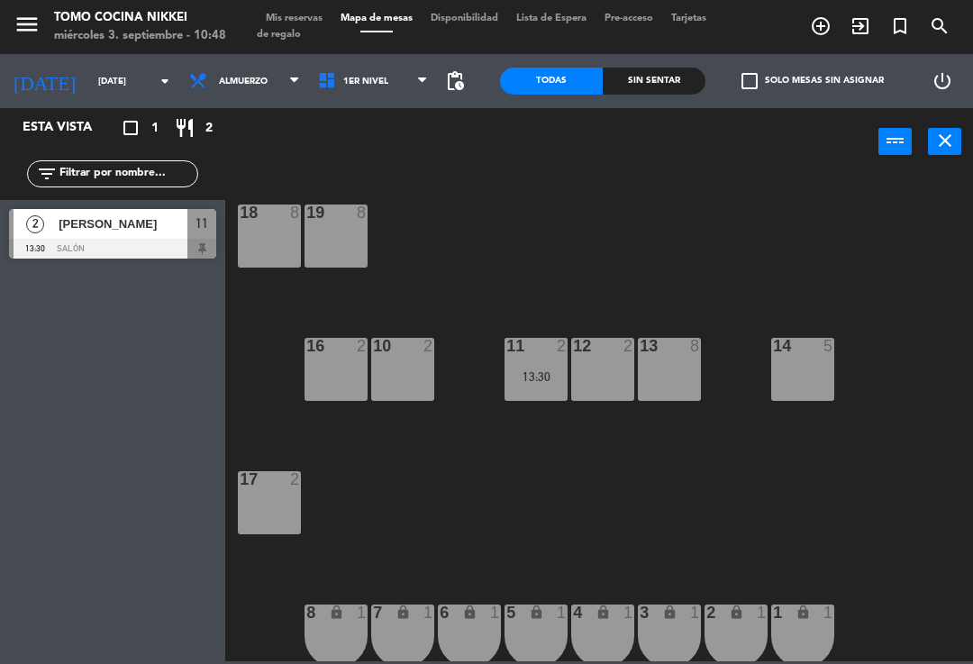
click at [818, 28] on icon "add_circle_outline" at bounding box center [821, 26] width 22 height 22
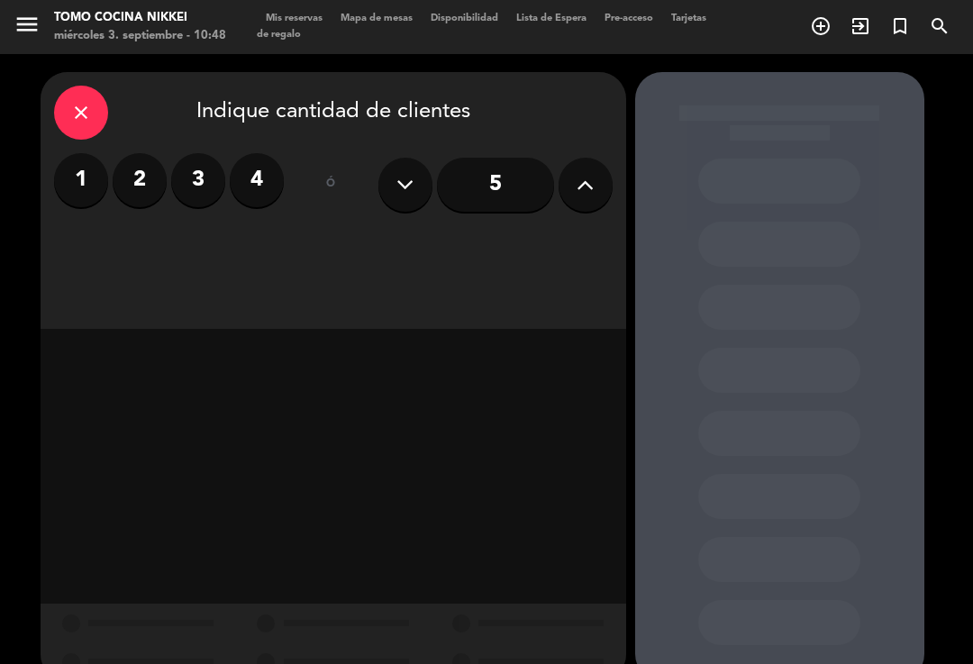
click at [568, 177] on button at bounding box center [586, 185] width 54 height 54
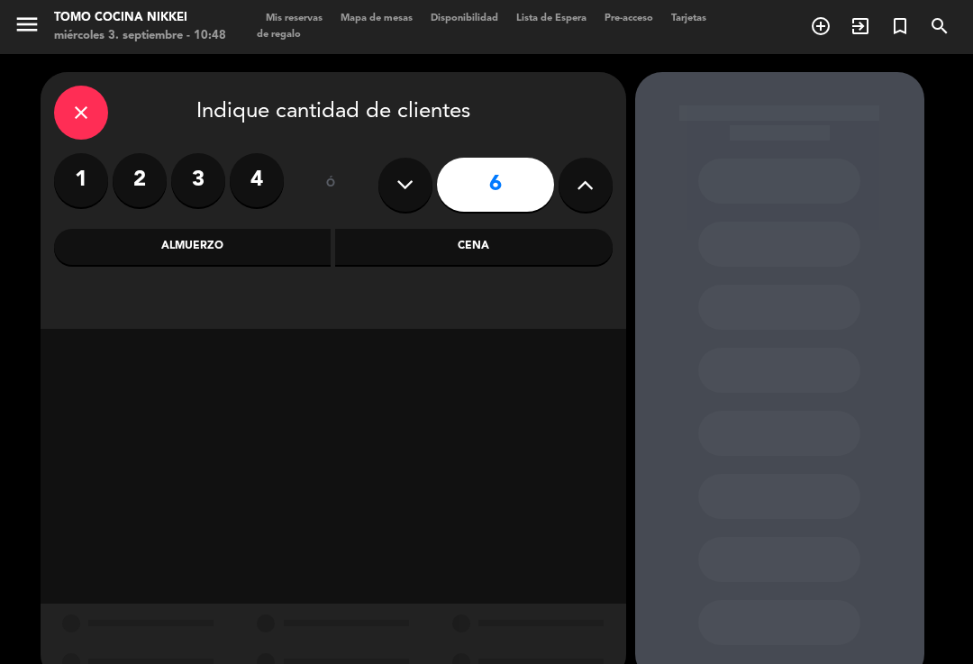
click at [535, 247] on div "Cena" at bounding box center [473, 247] width 277 height 36
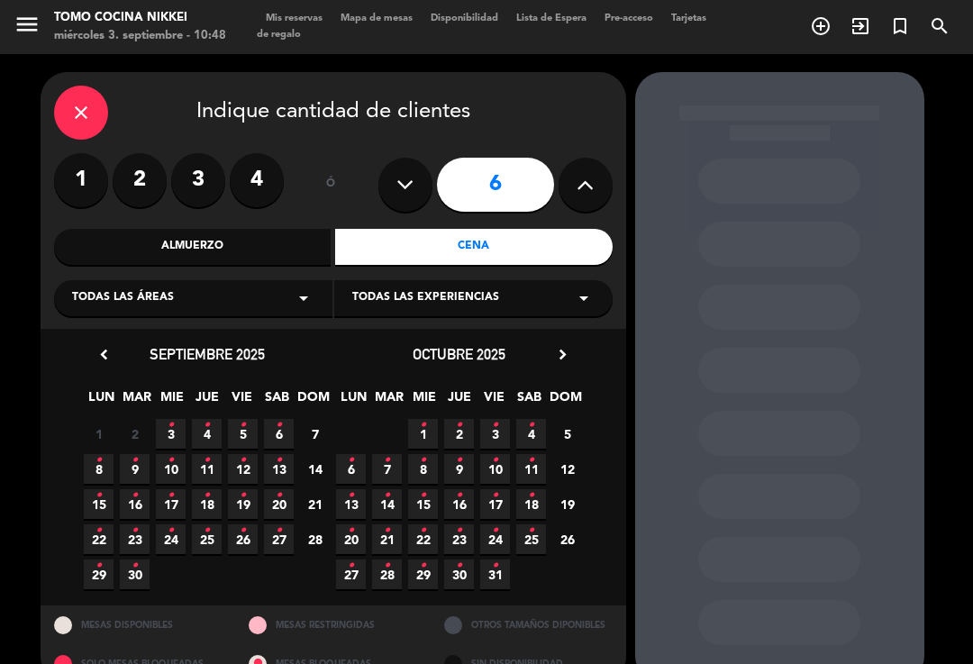
click at [274, 429] on span "6 •" at bounding box center [279, 434] width 30 height 30
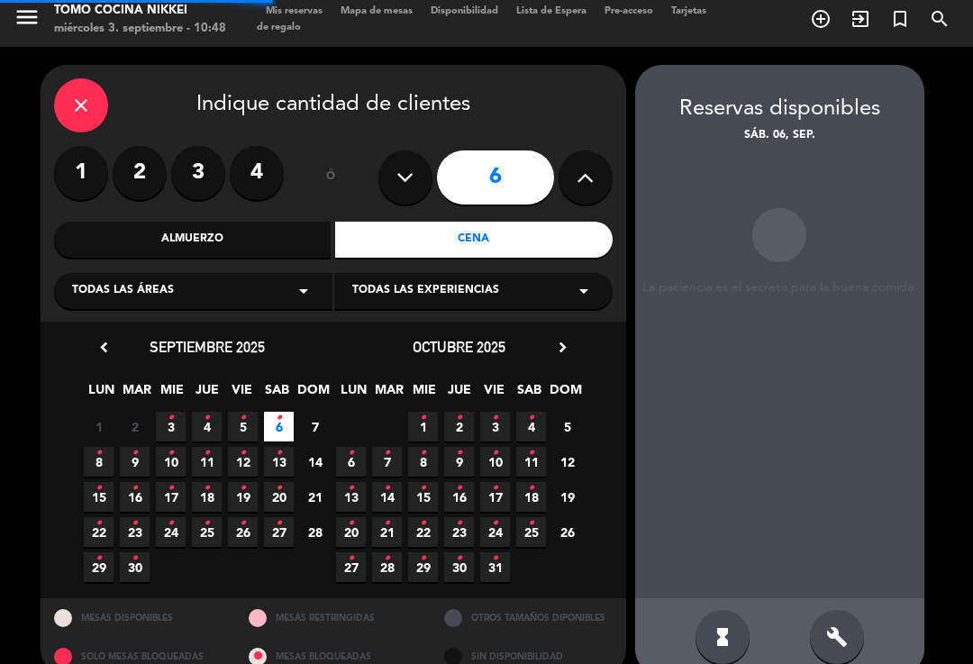
scroll to position [7, 0]
click at [137, 439] on icon "•" at bounding box center [135, 453] width 6 height 29
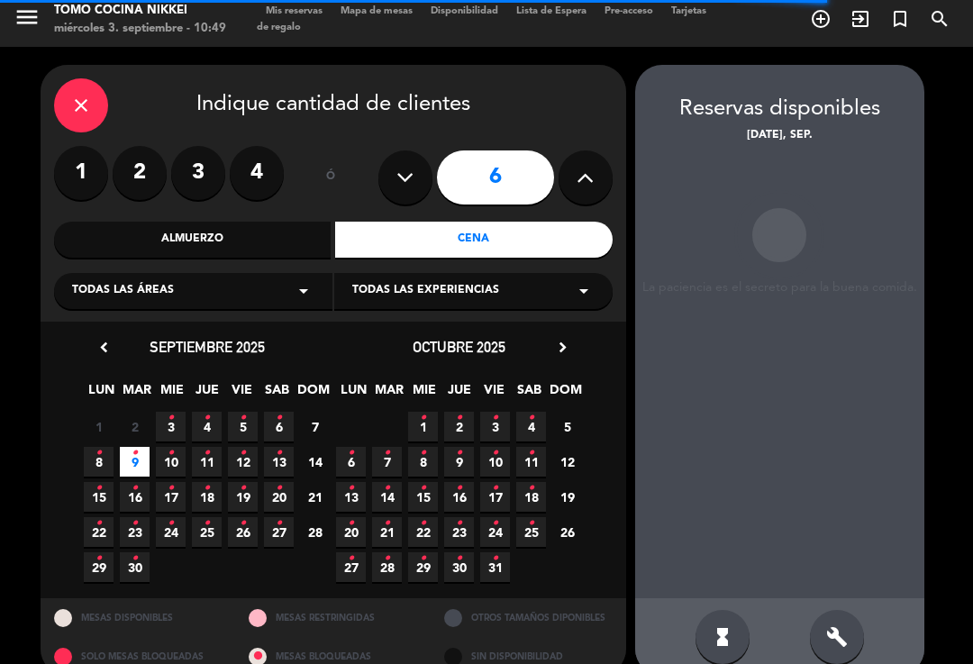
click at [273, 412] on span "6 •" at bounding box center [279, 427] width 30 height 30
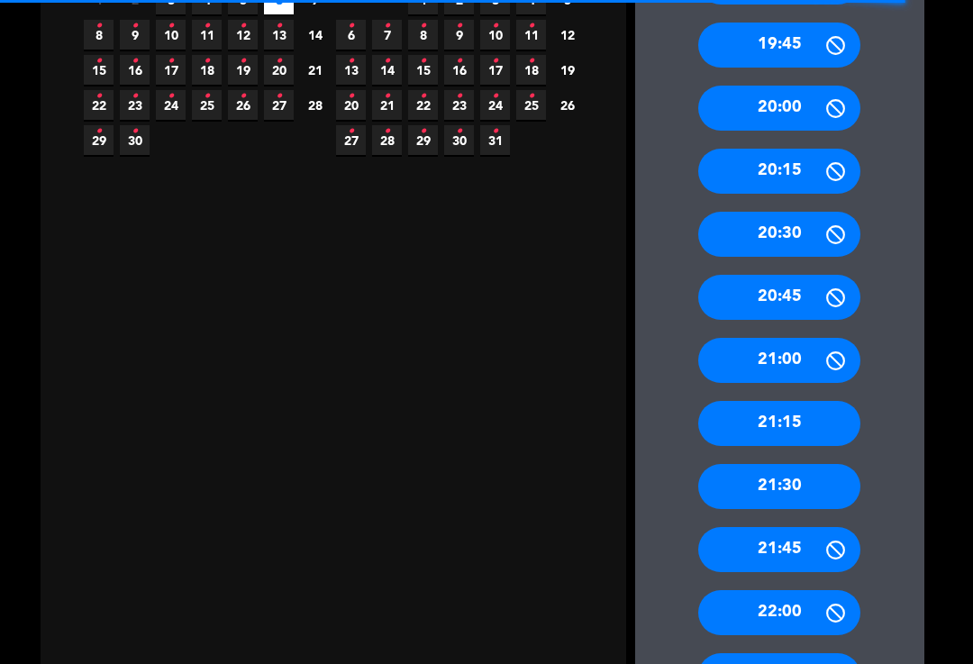
scroll to position [434, 0]
click at [820, 401] on div "21:15" at bounding box center [779, 423] width 162 height 45
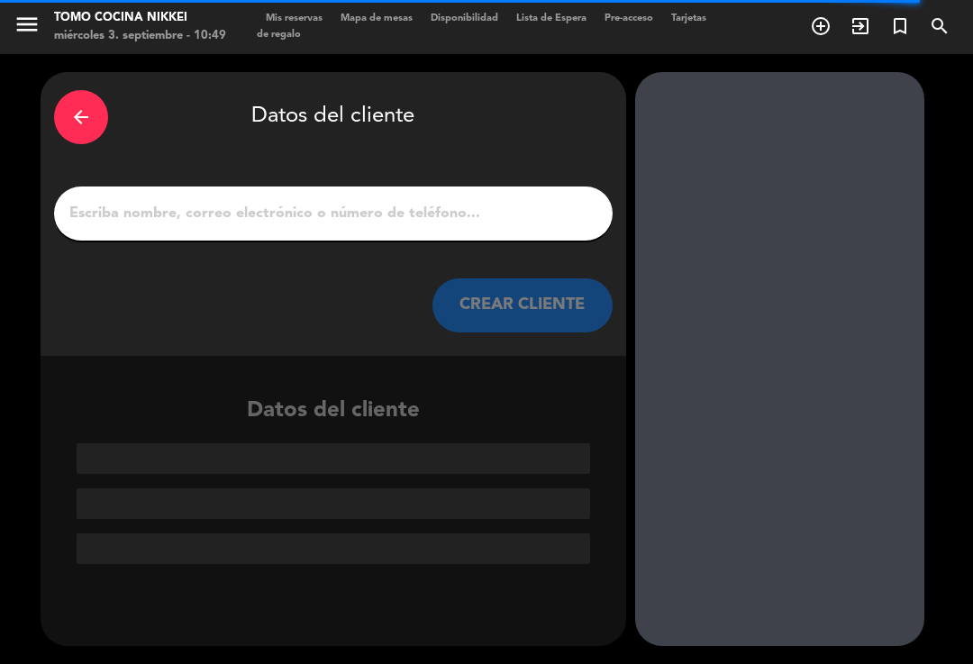
scroll to position [0, 0]
click at [560, 201] on input "1" at bounding box center [334, 213] width 532 height 25
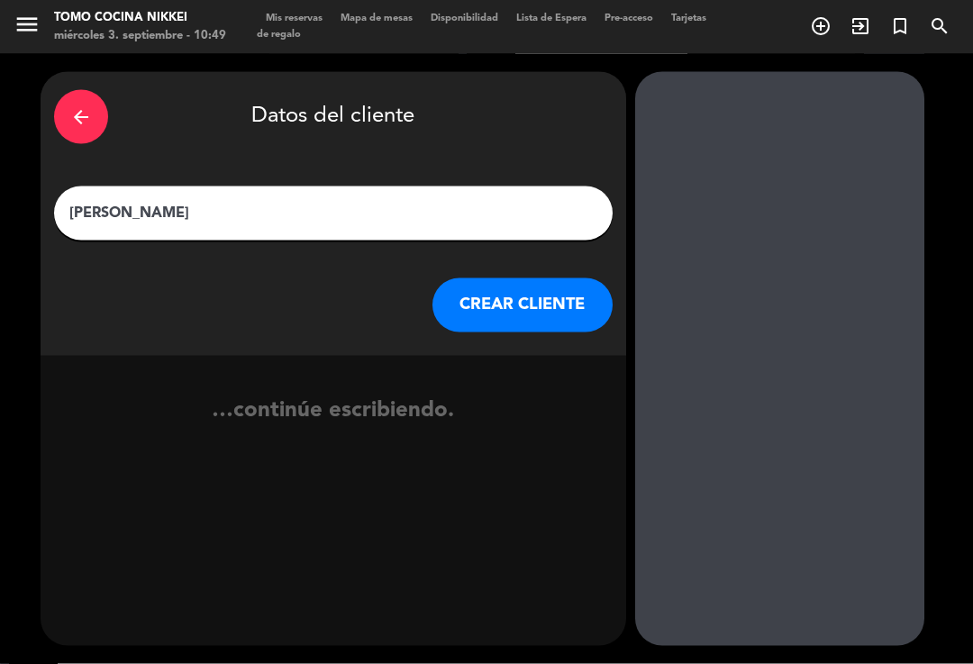
type input "[PERSON_NAME]"
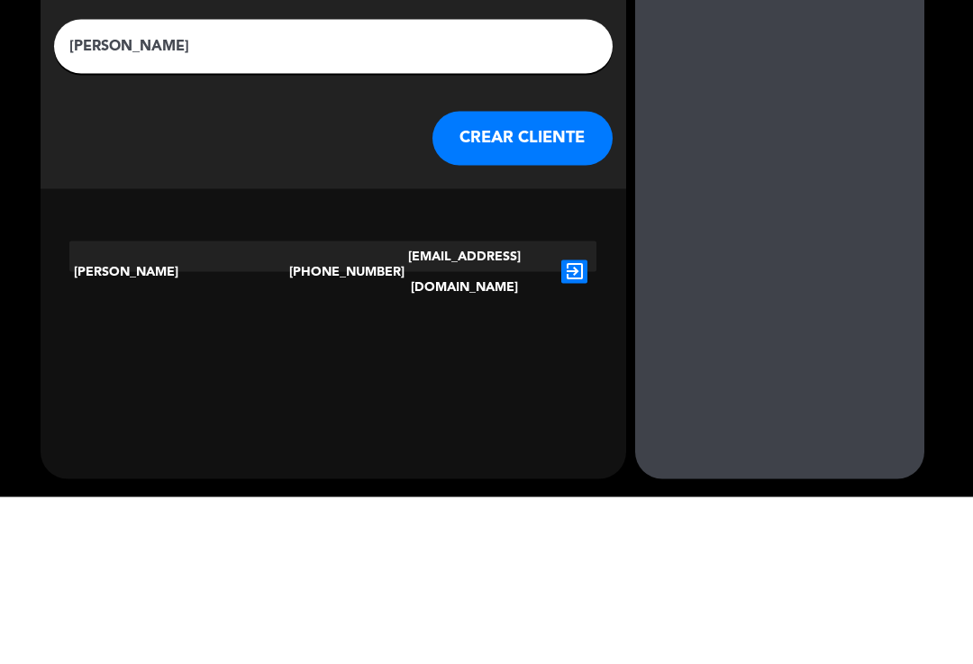
click at [583, 427] on icon "exit_to_app" at bounding box center [574, 438] width 26 height 23
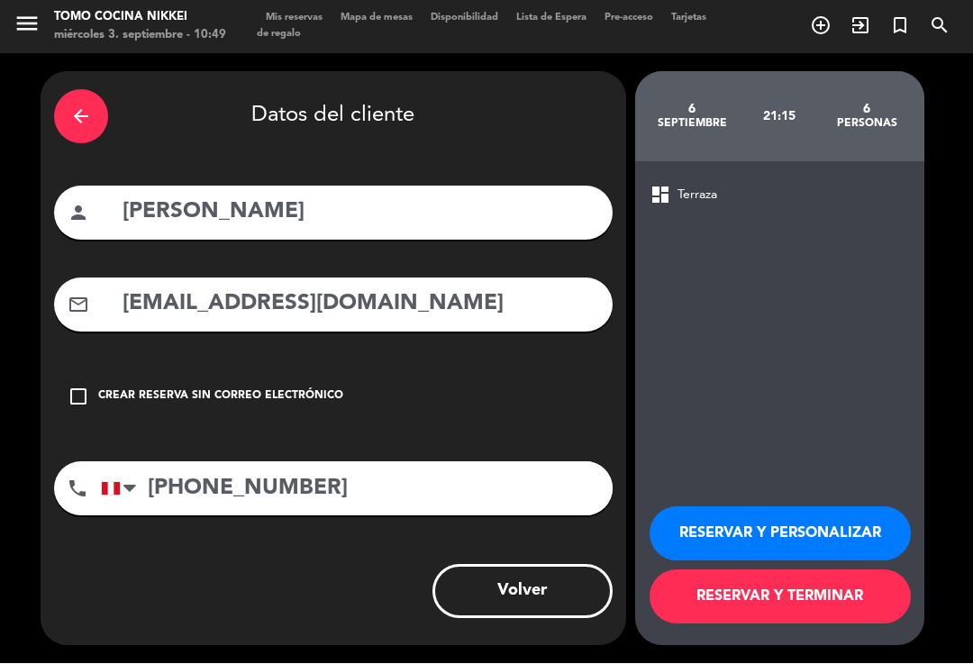
click at [64, 100] on div "arrow_back" at bounding box center [81, 117] width 54 height 54
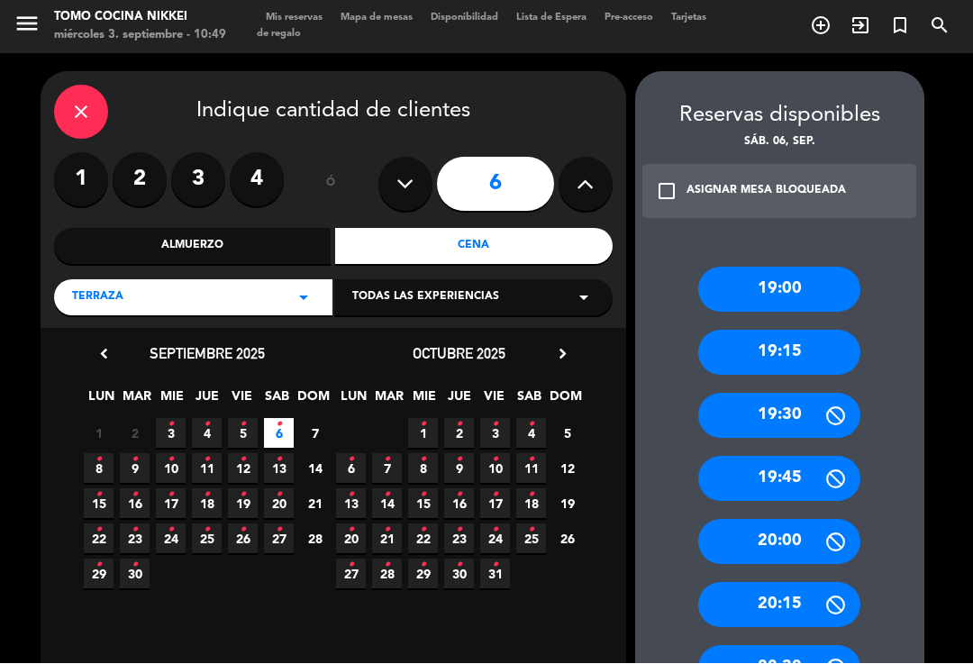
click at [571, 158] on button at bounding box center [586, 185] width 54 height 54
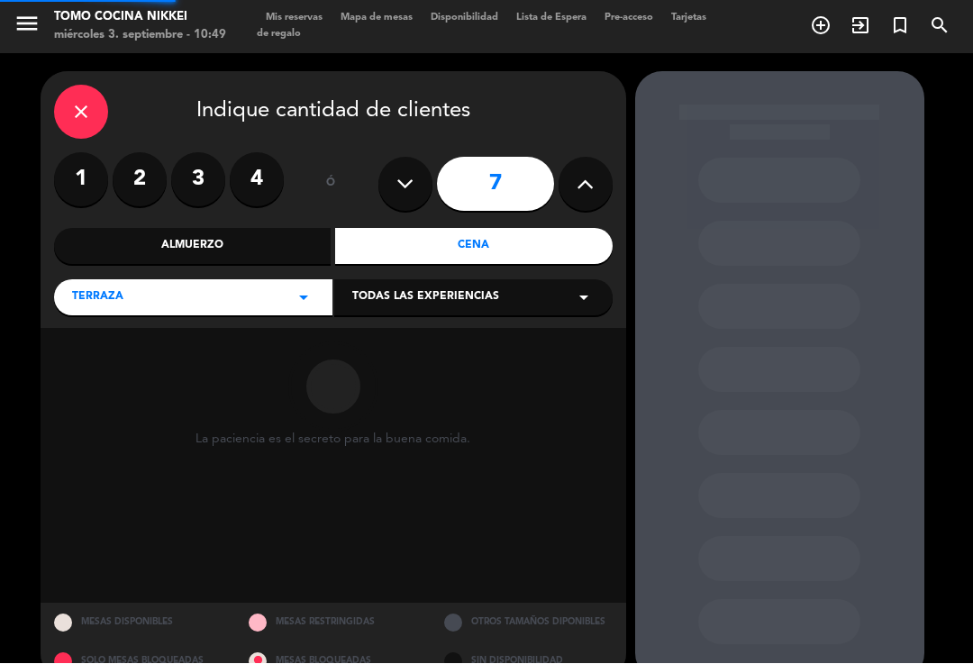
click at [583, 171] on icon at bounding box center [585, 184] width 17 height 27
click at [581, 171] on icon at bounding box center [585, 184] width 17 height 27
type input "9"
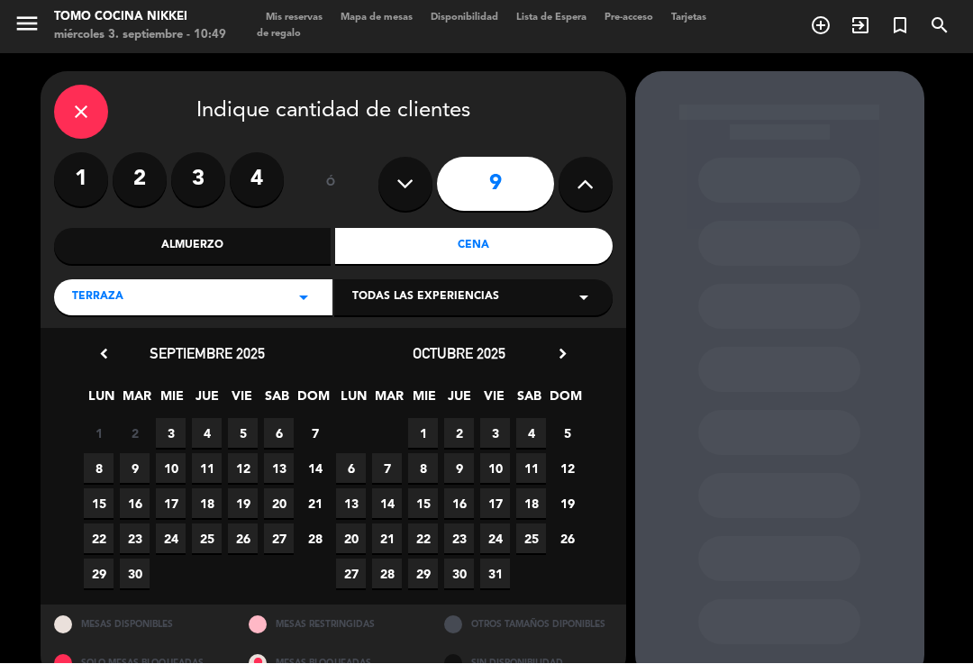
click at [282, 419] on span "6" at bounding box center [279, 434] width 30 height 30
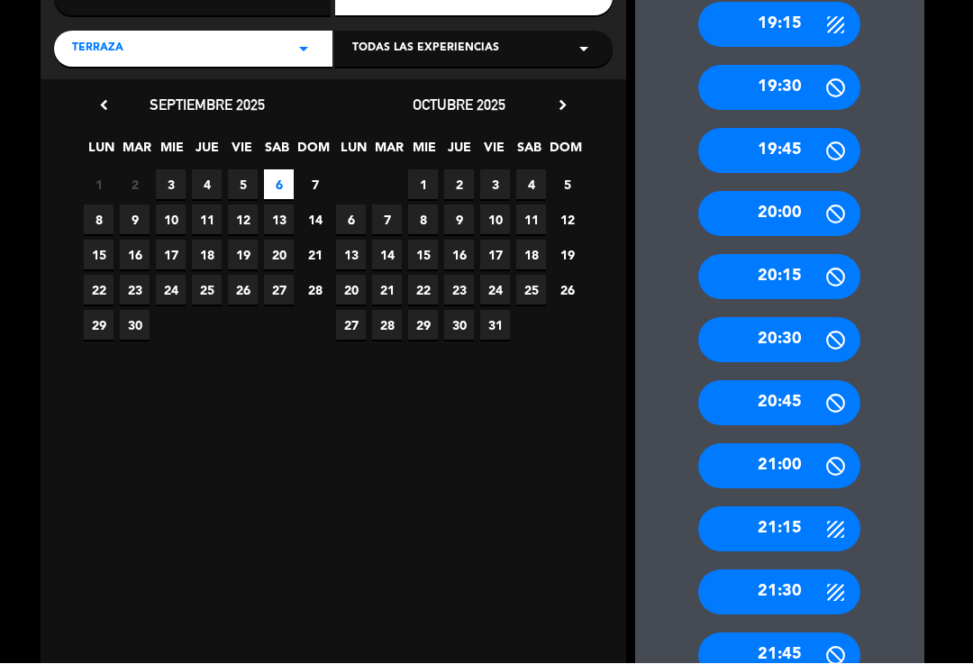
scroll to position [254, 0]
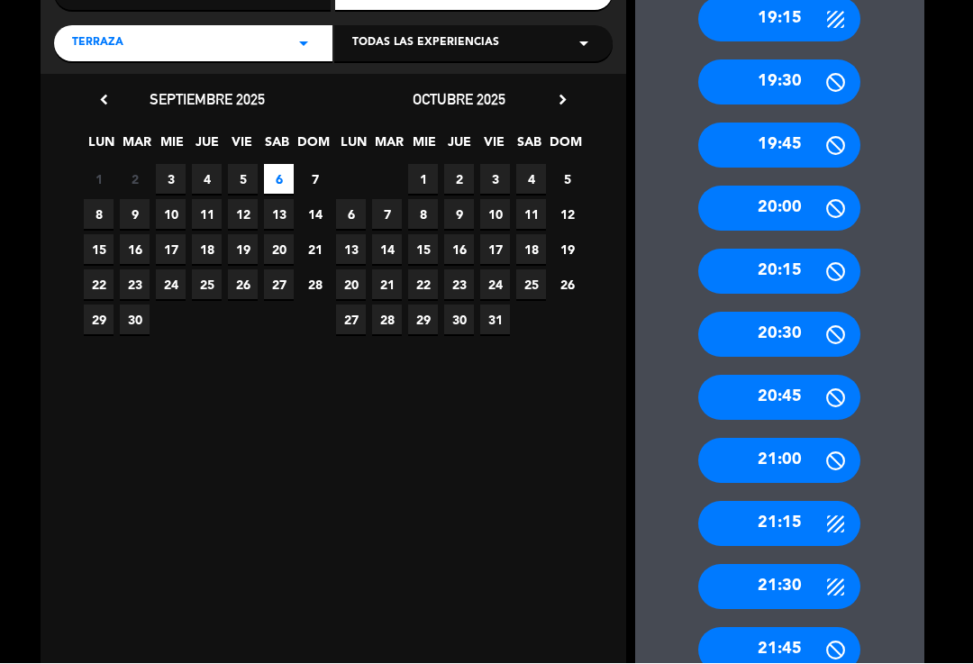
click at [816, 502] on div "21:15" at bounding box center [779, 524] width 162 height 45
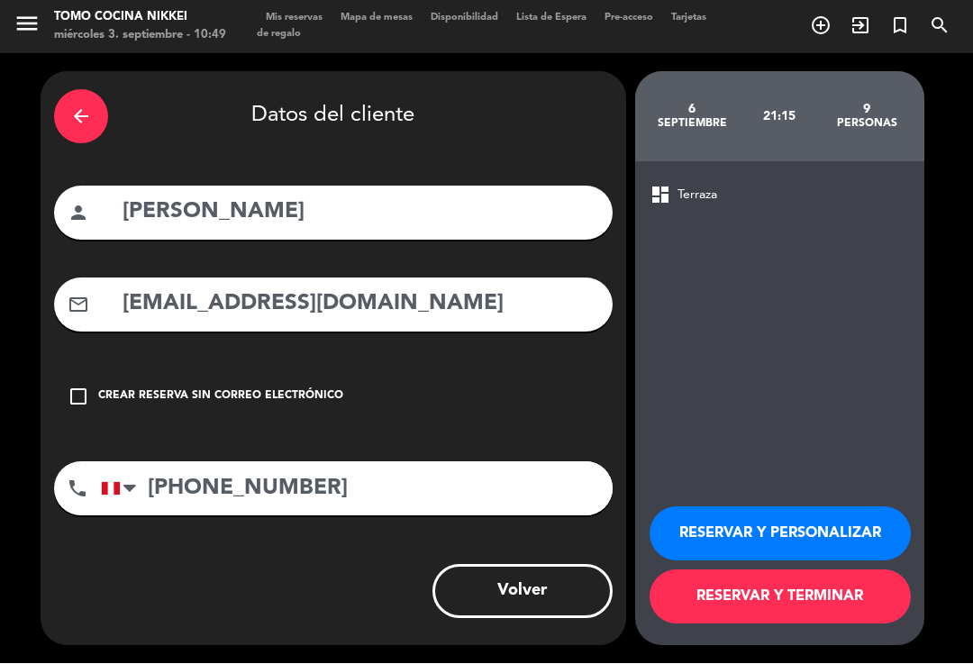
click at [818, 599] on button "RESERVAR Y TERMINAR" at bounding box center [780, 597] width 261 height 54
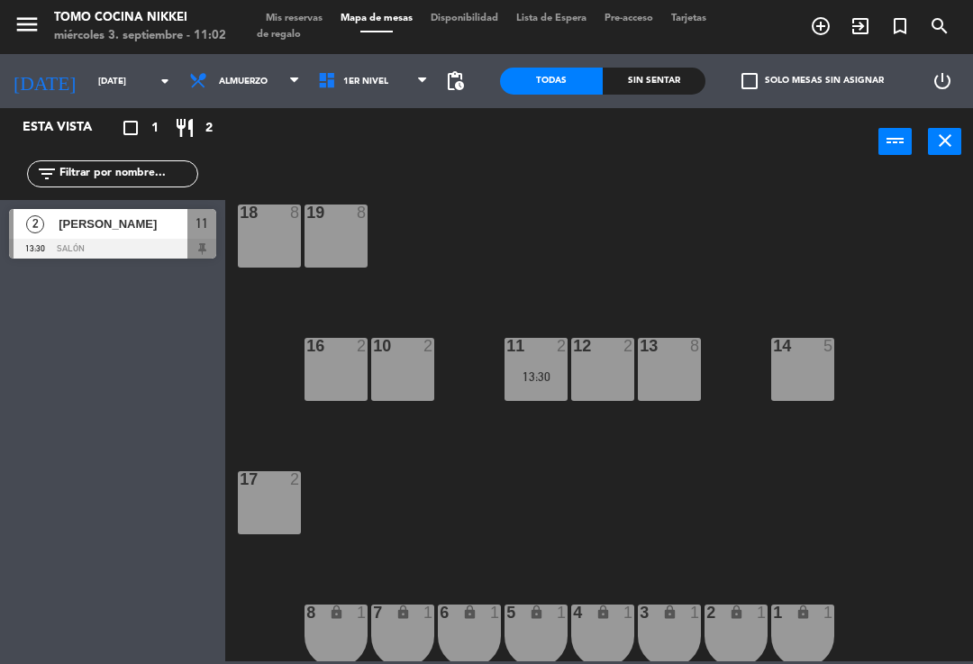
scroll to position [-1, 0]
click at [818, 28] on icon "add_circle_outline" at bounding box center [821, 26] width 22 height 22
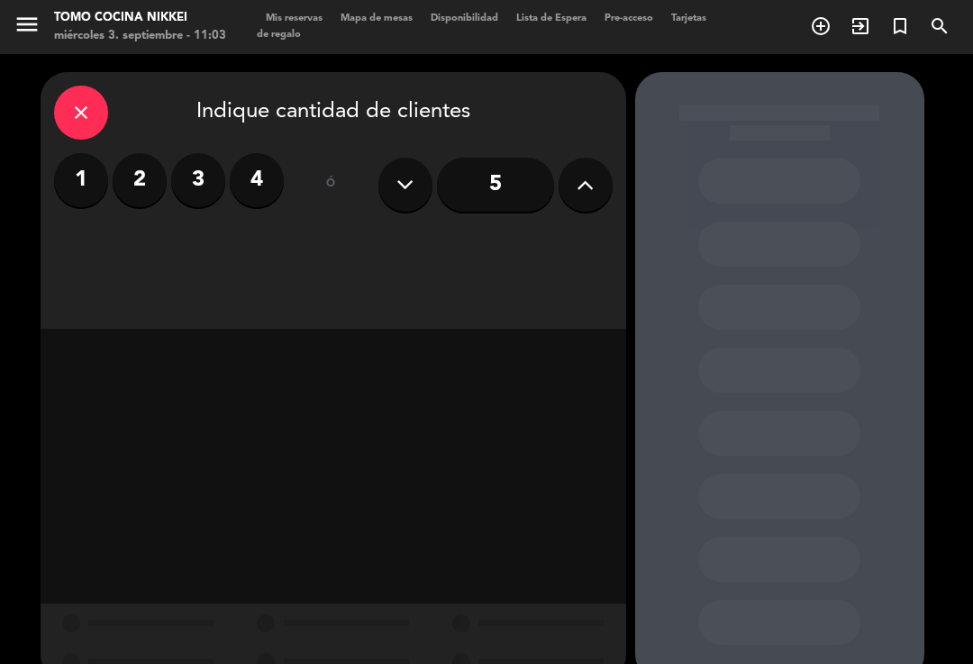
click at [204, 164] on label "3" at bounding box center [198, 180] width 54 height 54
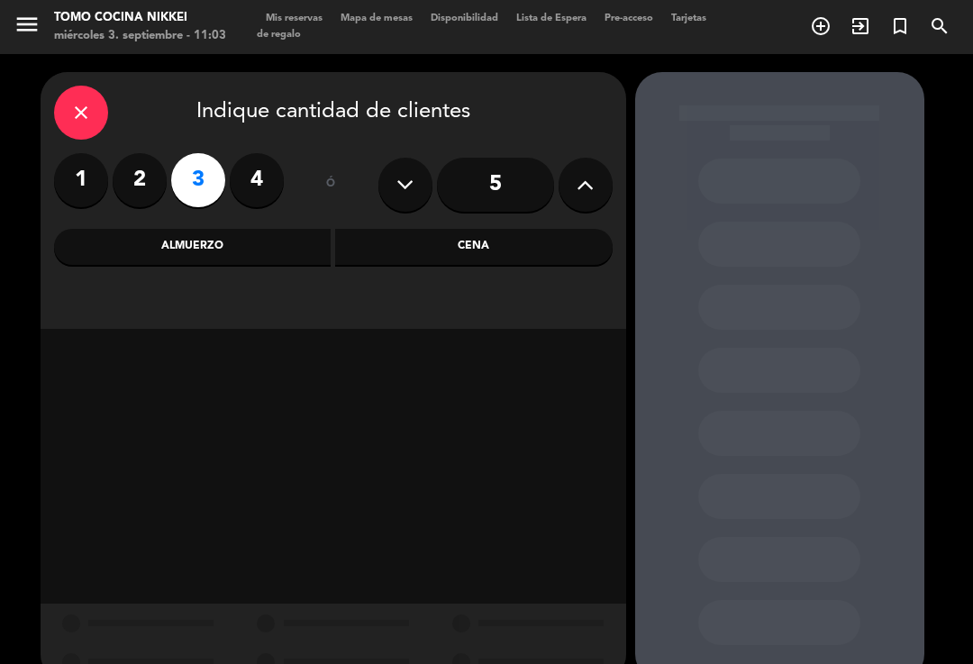
click at [546, 229] on div "Cena" at bounding box center [473, 247] width 277 height 36
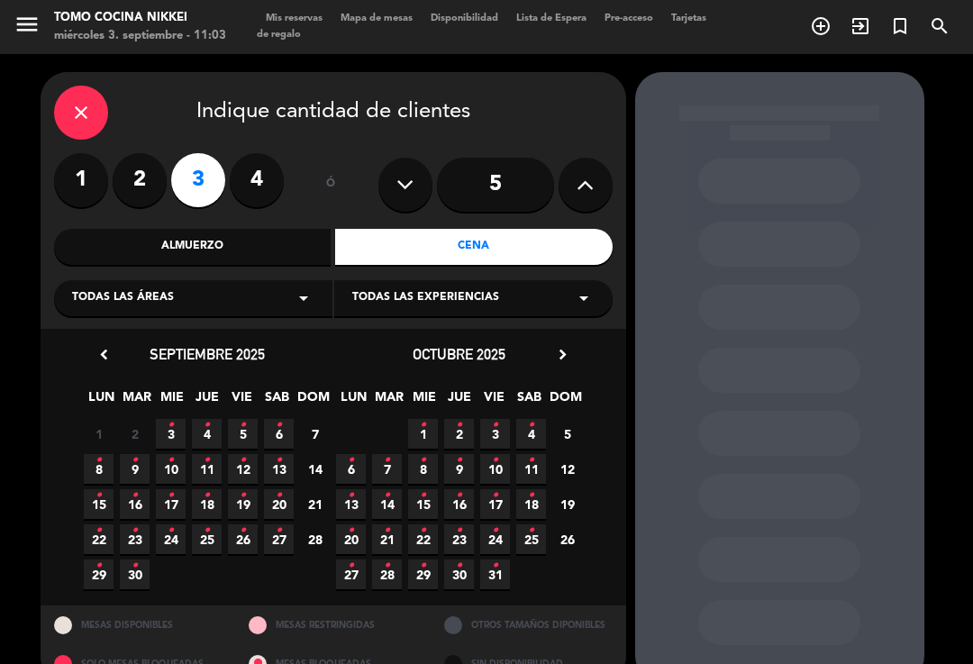
click at [167, 419] on span "3 •" at bounding box center [171, 434] width 30 height 30
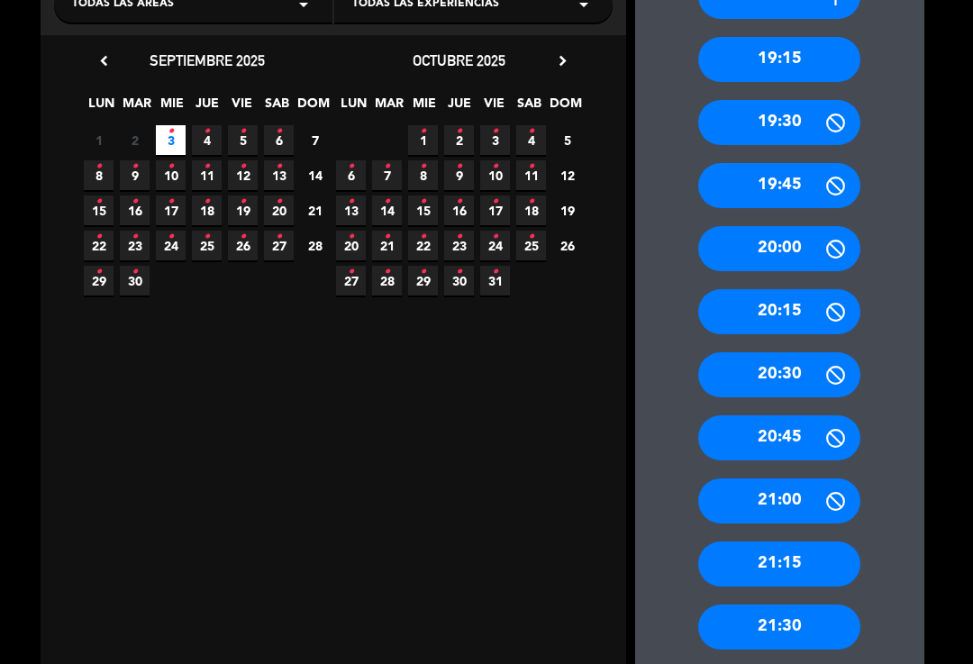
scroll to position [294, 0]
click at [815, 541] on div "21:15" at bounding box center [779, 563] width 162 height 45
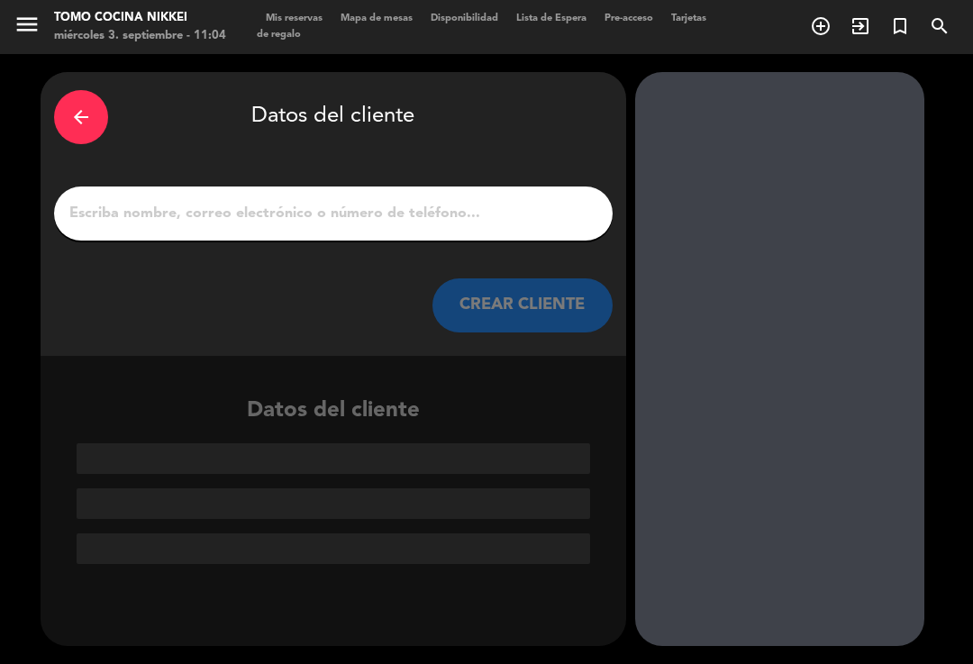
scroll to position [0, 0]
click at [552, 201] on input "1" at bounding box center [334, 213] width 532 height 25
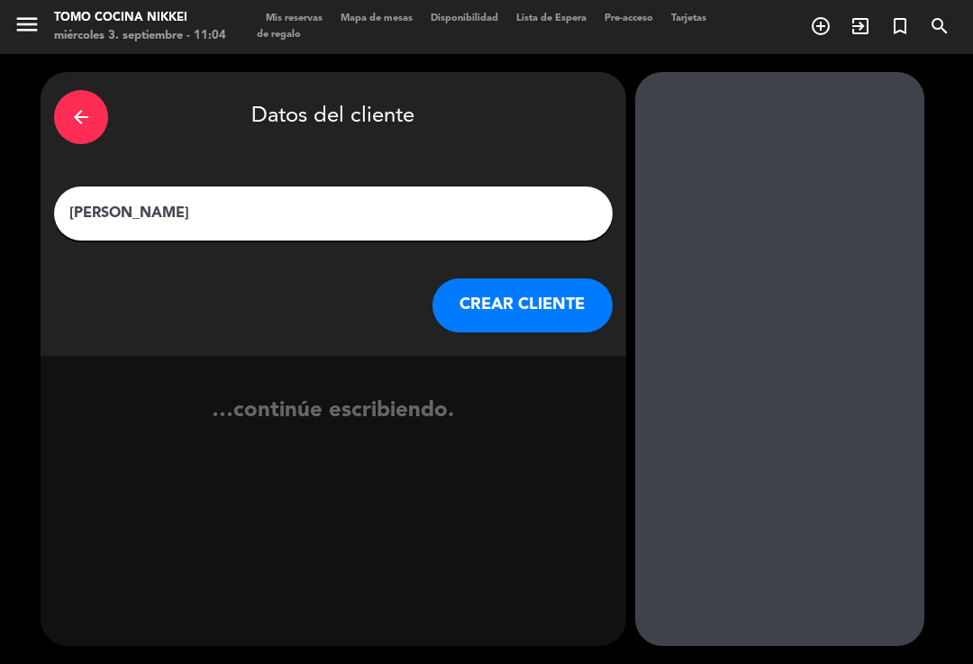
type input "[PERSON_NAME]"
click at [572, 279] on button "CREAR CLIENTE" at bounding box center [522, 305] width 180 height 54
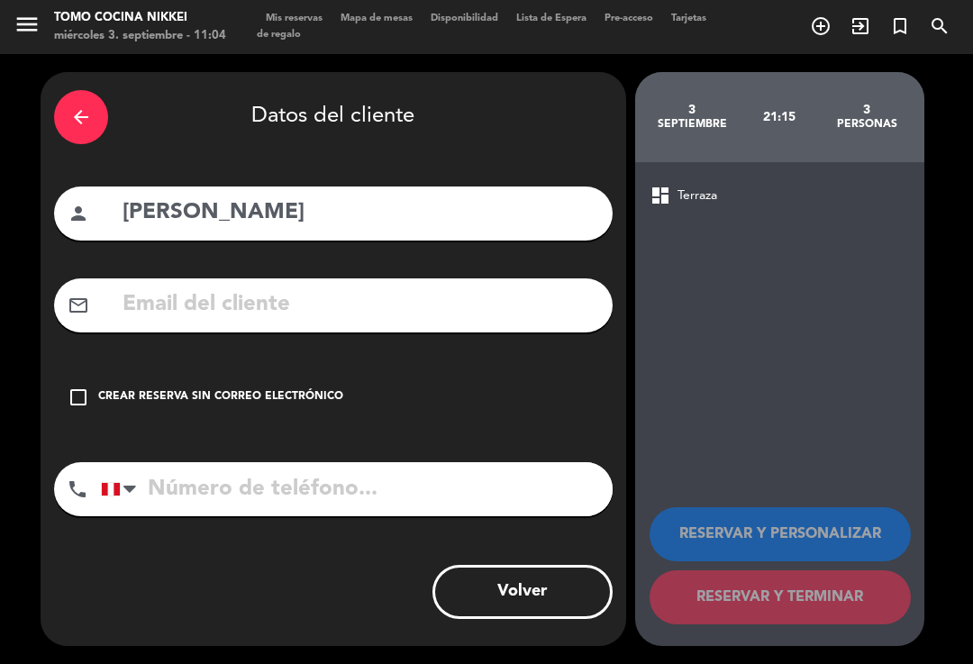
click at [314, 464] on input "tel" at bounding box center [357, 489] width 512 height 54
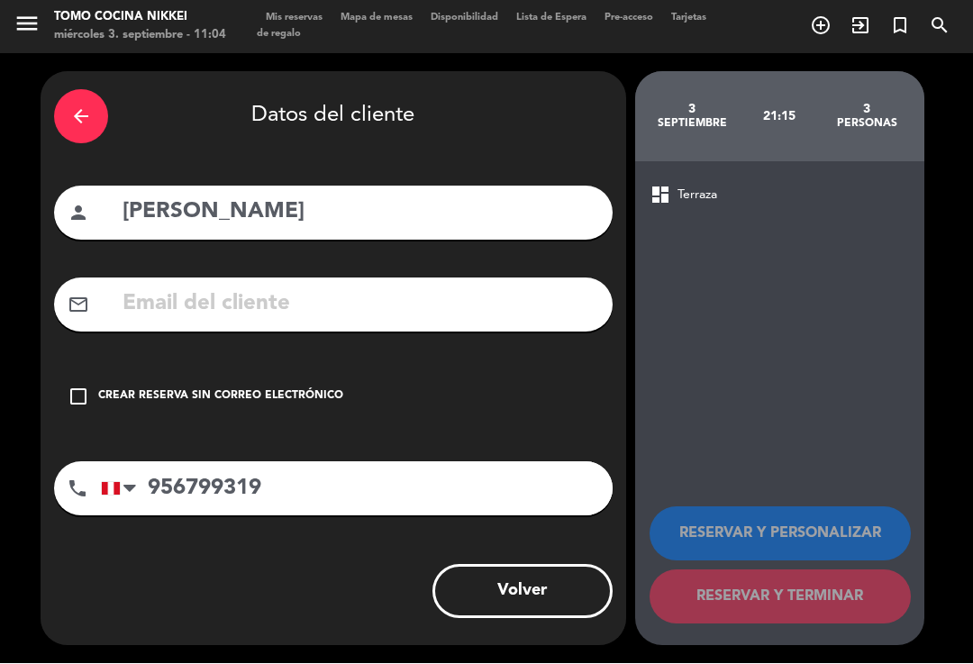
type input "956799319"
click at [305, 376] on div "check_box_outline_blank Crear reserva sin correo electrónico" at bounding box center [333, 397] width 559 height 54
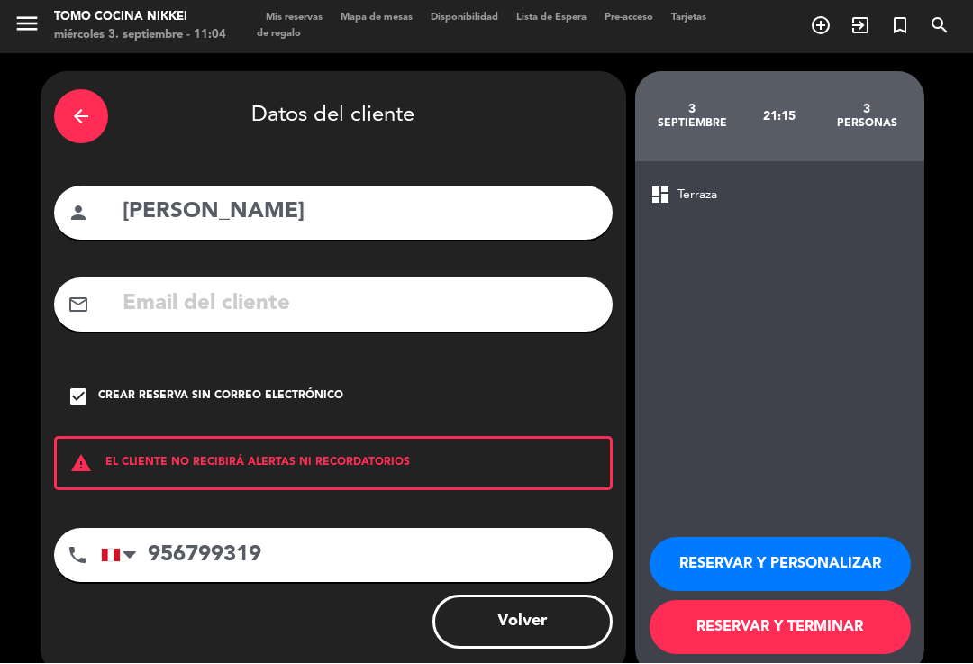
click at [741, 602] on button "RESERVAR Y TERMINAR" at bounding box center [780, 628] width 261 height 54
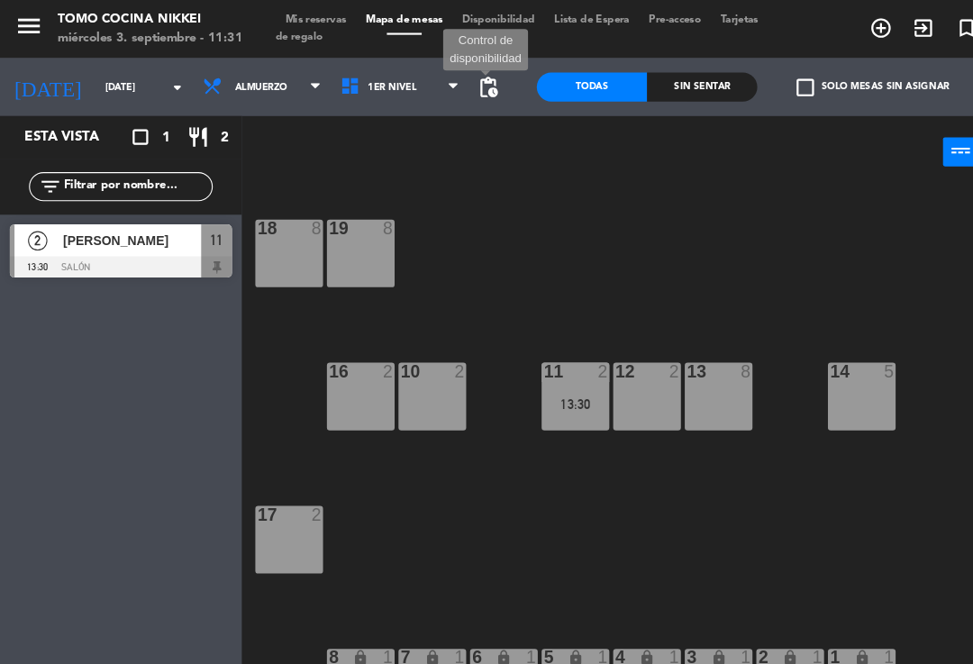
click at [459, 89] on span "pending_actions" at bounding box center [455, 81] width 22 height 22
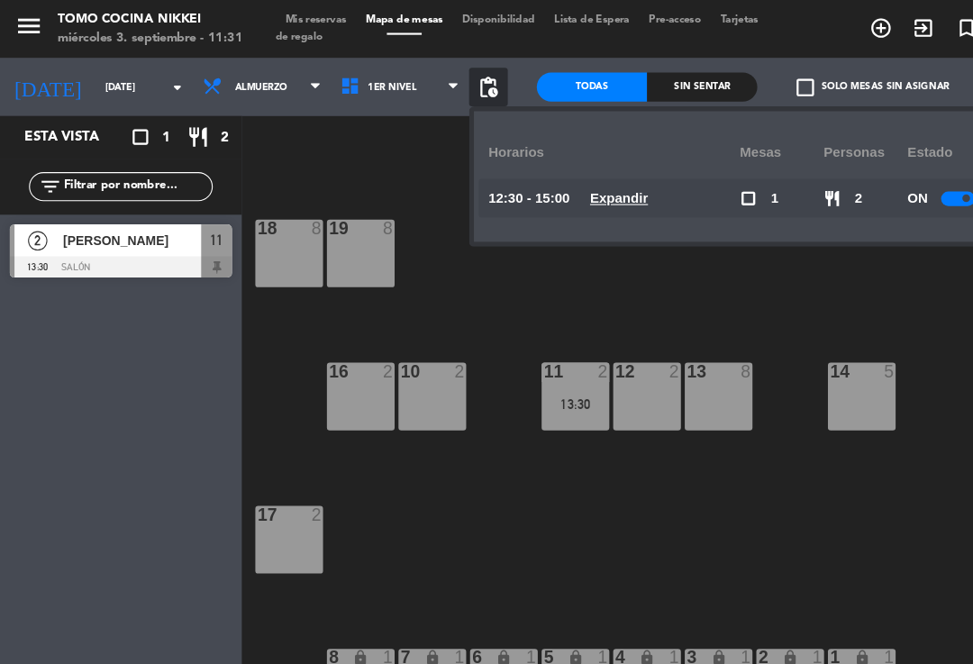
click at [450, 90] on span "pending_actions" at bounding box center [455, 81] width 22 height 22
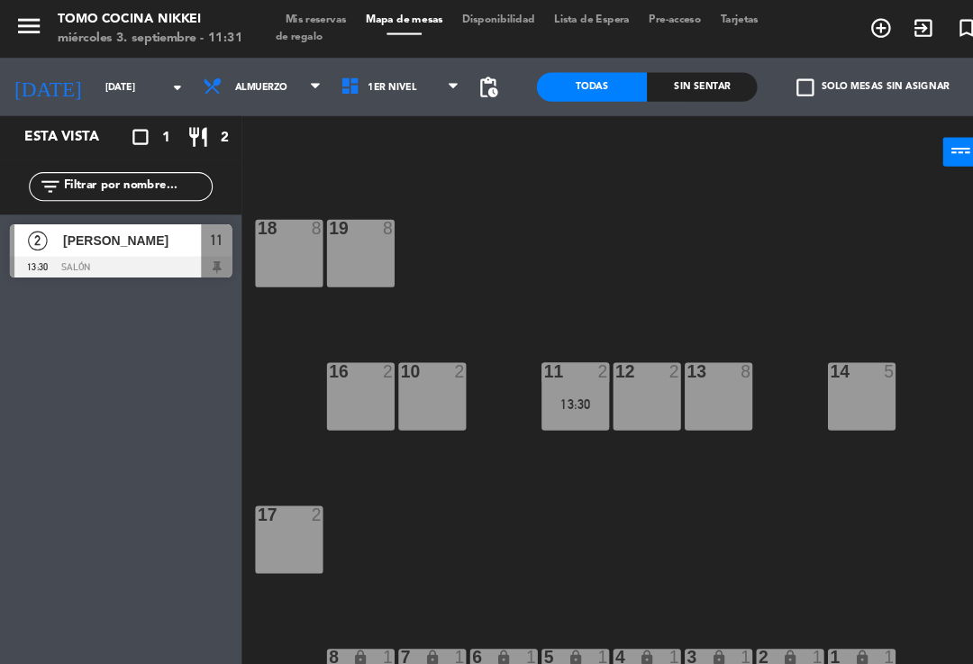
click at [449, 86] on span "pending_actions" at bounding box center [455, 81] width 22 height 22
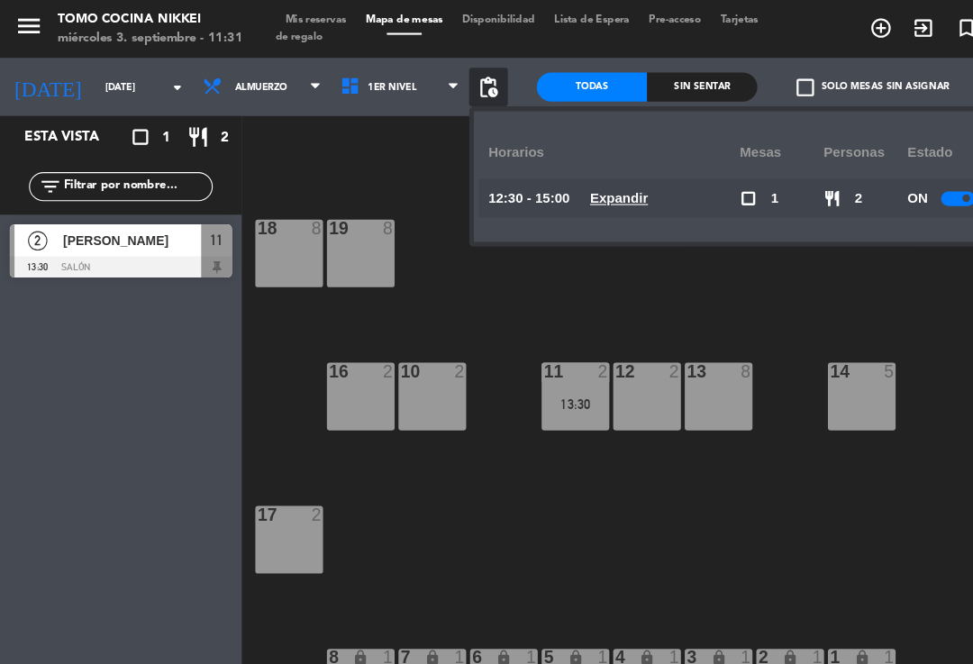
click at [691, 259] on div "18 8 19 8 16 2 10 2 11 2 13:30 12 2 13 8 14 5 17 2 7 lock 1 8 lock 1 6 lock 1 5…" at bounding box center [604, 417] width 738 height 488
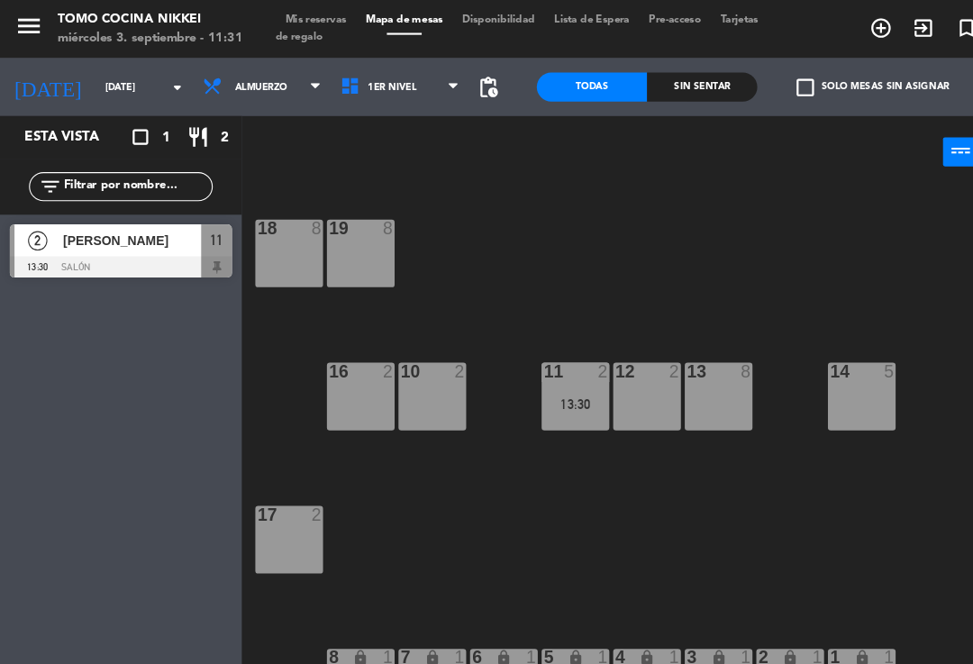
click at [305, 14] on span "Mis reservas" at bounding box center [294, 19] width 75 height 10
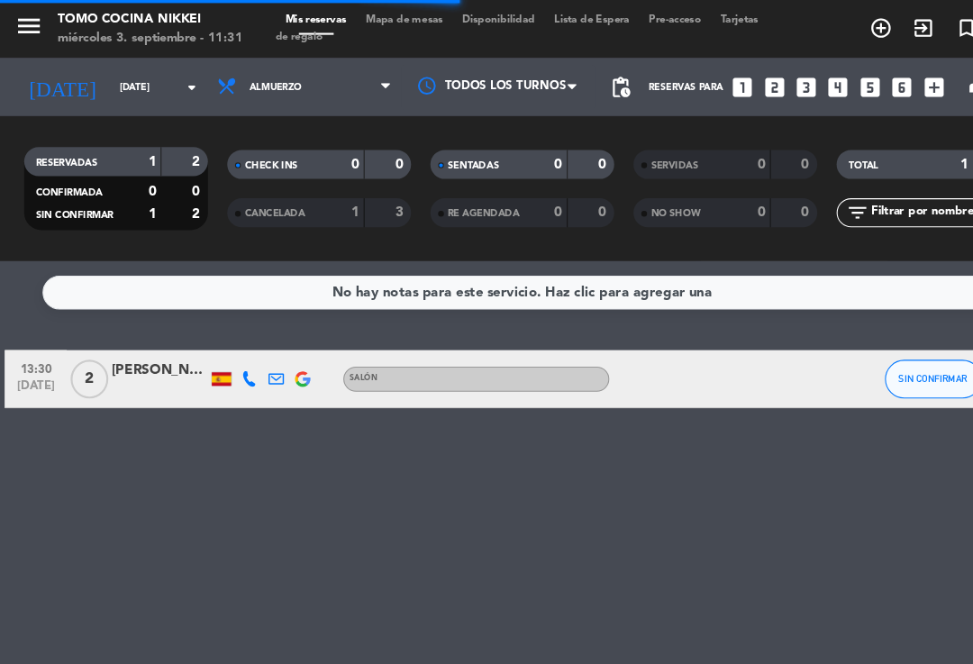
click at [851, 348] on span "SIN CONFIRMAR" at bounding box center [869, 353] width 64 height 10
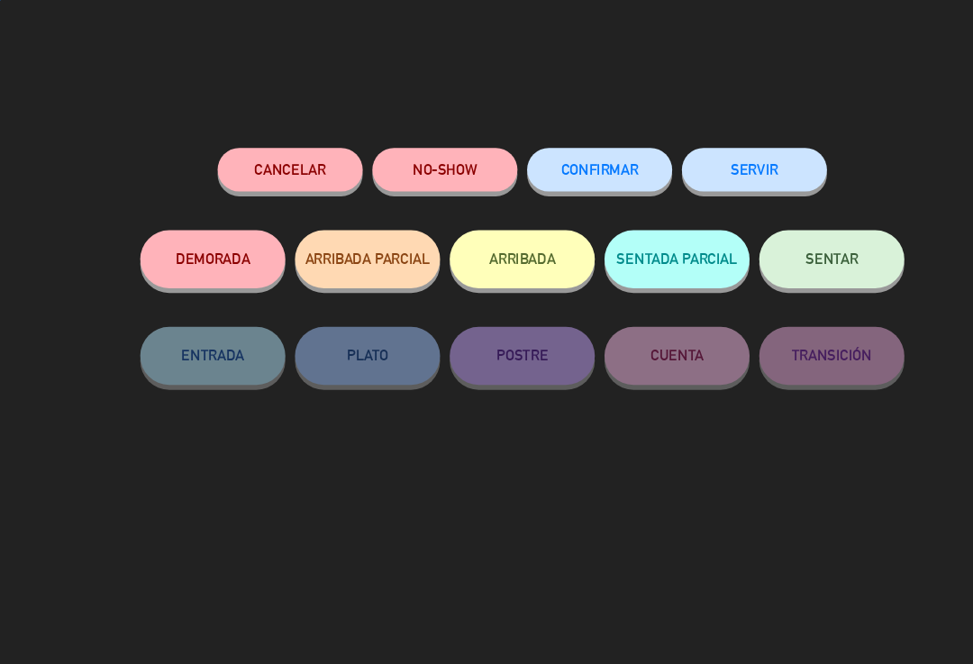
click at [586, 173] on button "CONFIRMAR" at bounding box center [558, 158] width 135 height 41
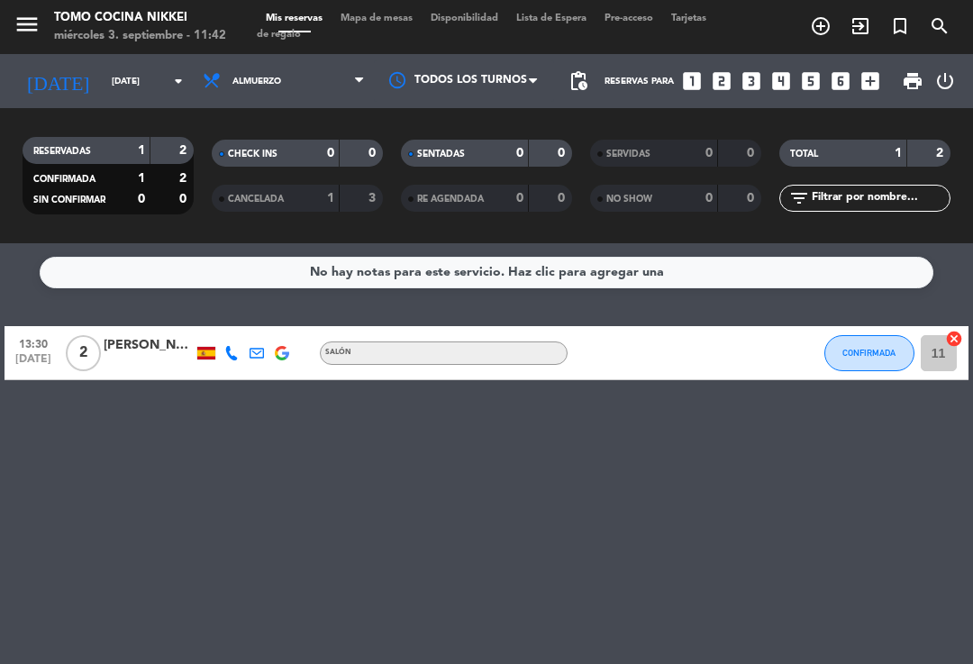
click at [103, 68] on input "[DATE]" at bounding box center [164, 82] width 123 height 28
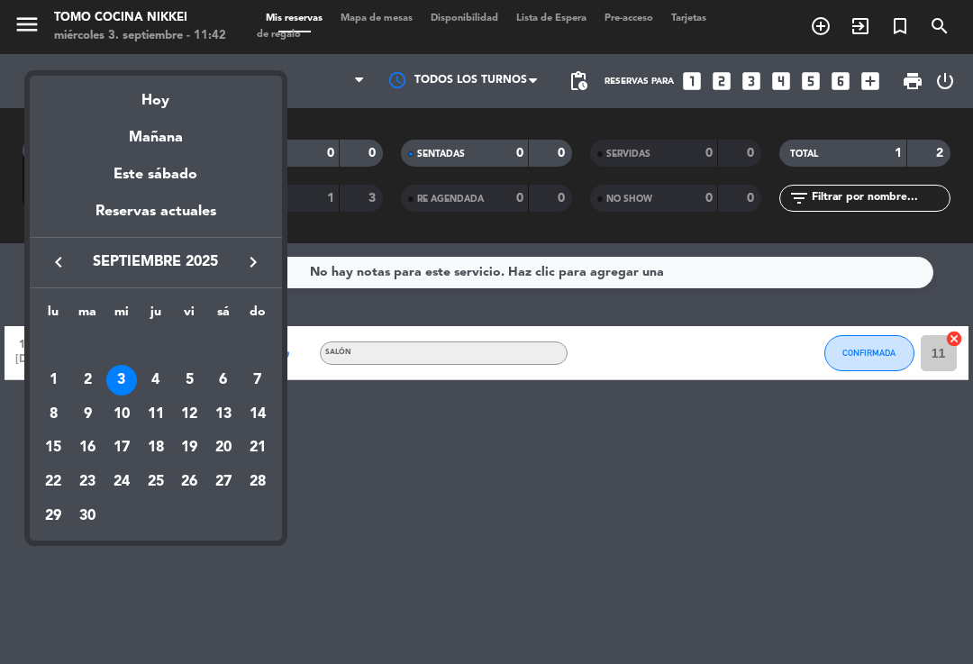
click at [193, 375] on div "5" at bounding box center [189, 380] width 31 height 31
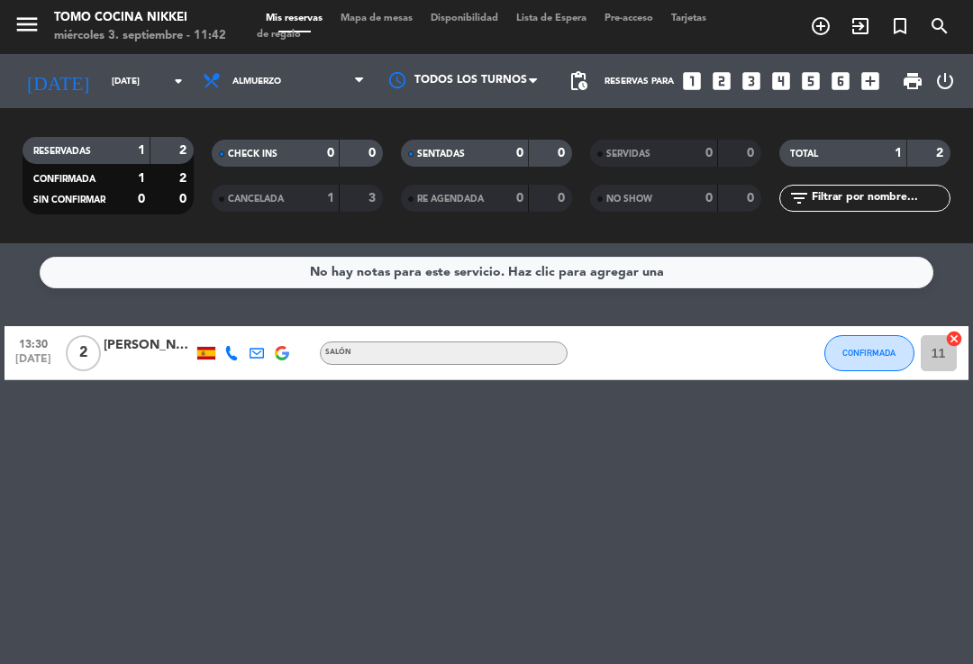
type input "[DATE]"
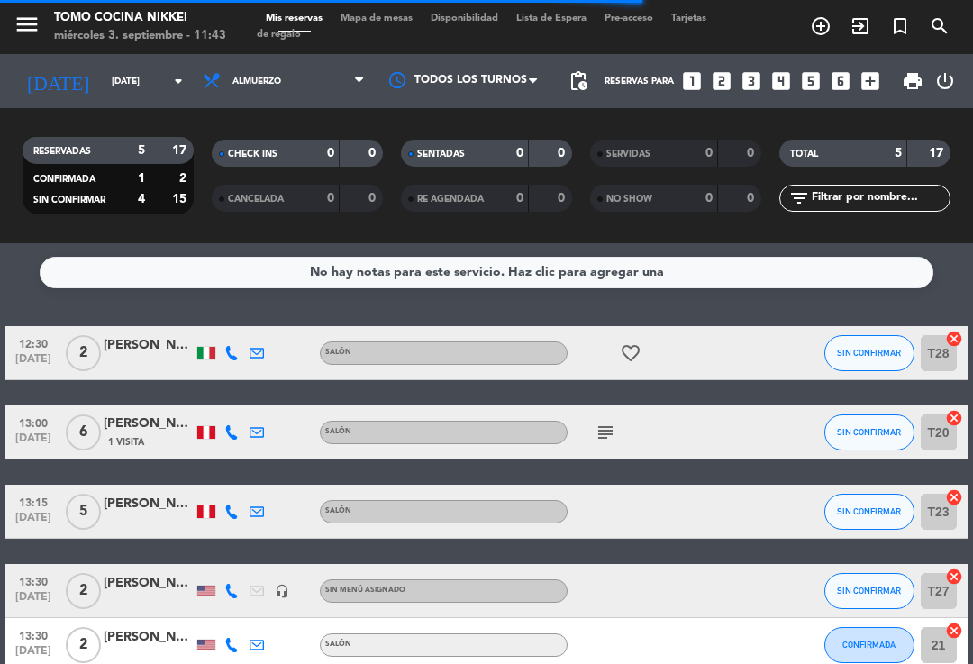
click at [228, 69] on span "Almuerzo" at bounding box center [284, 81] width 180 height 40
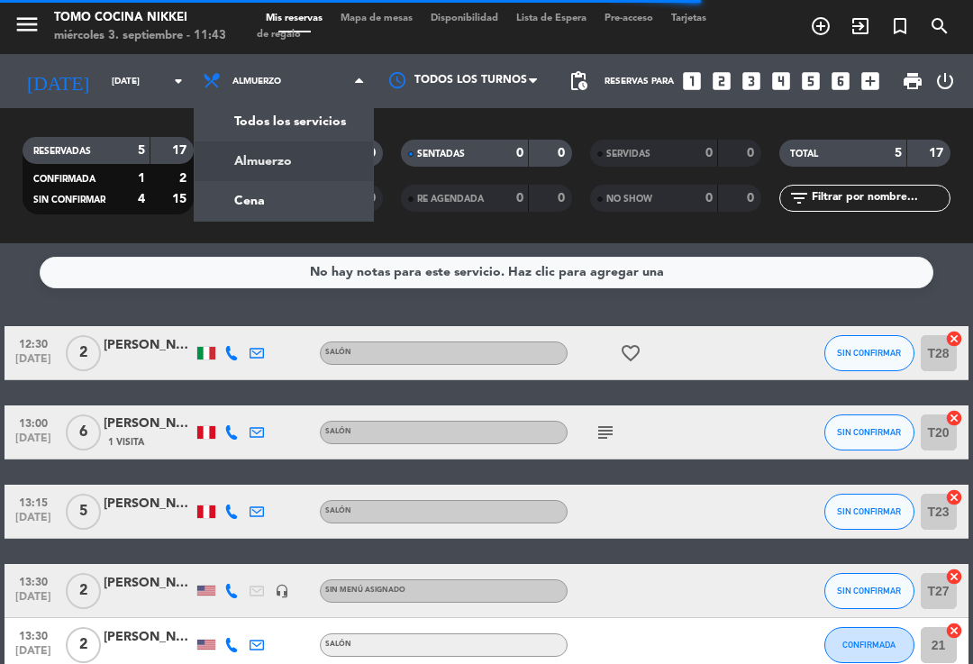
click at [244, 172] on div "menu Tomo Cocina Nikkei [DATE] 3. septiembre - 11:43 Mis reservas Mapa de mesas…" at bounding box center [486, 121] width 973 height 243
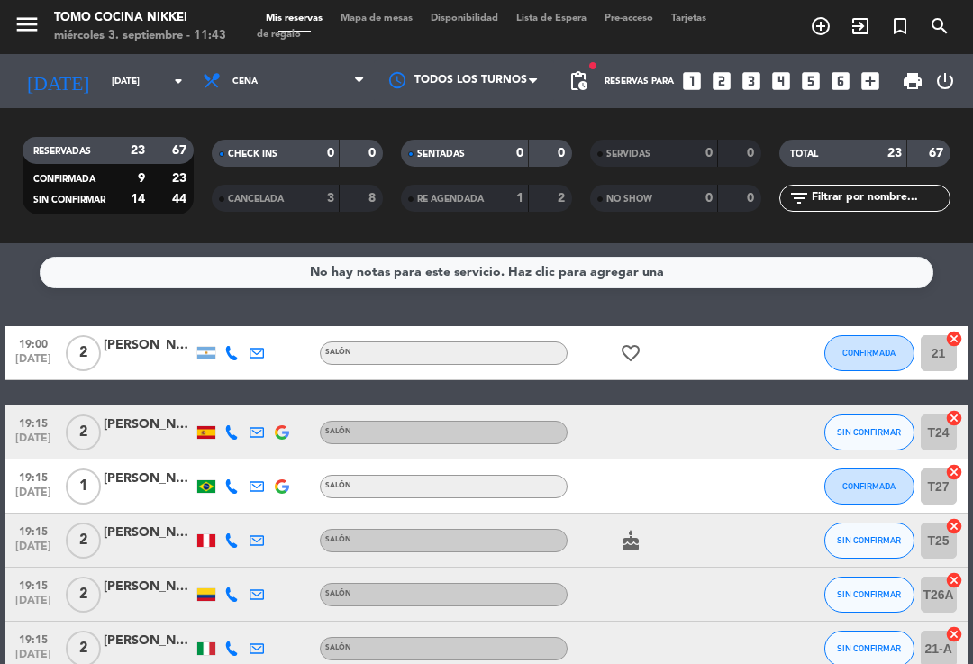
click at [389, 11] on div "Mis reservas Mapa de mesas Disponibilidad Lista de Espera Pre-acceso Tarjetas d…" at bounding box center [486, 27] width 459 height 32
